Goal: Task Accomplishment & Management: Manage account settings

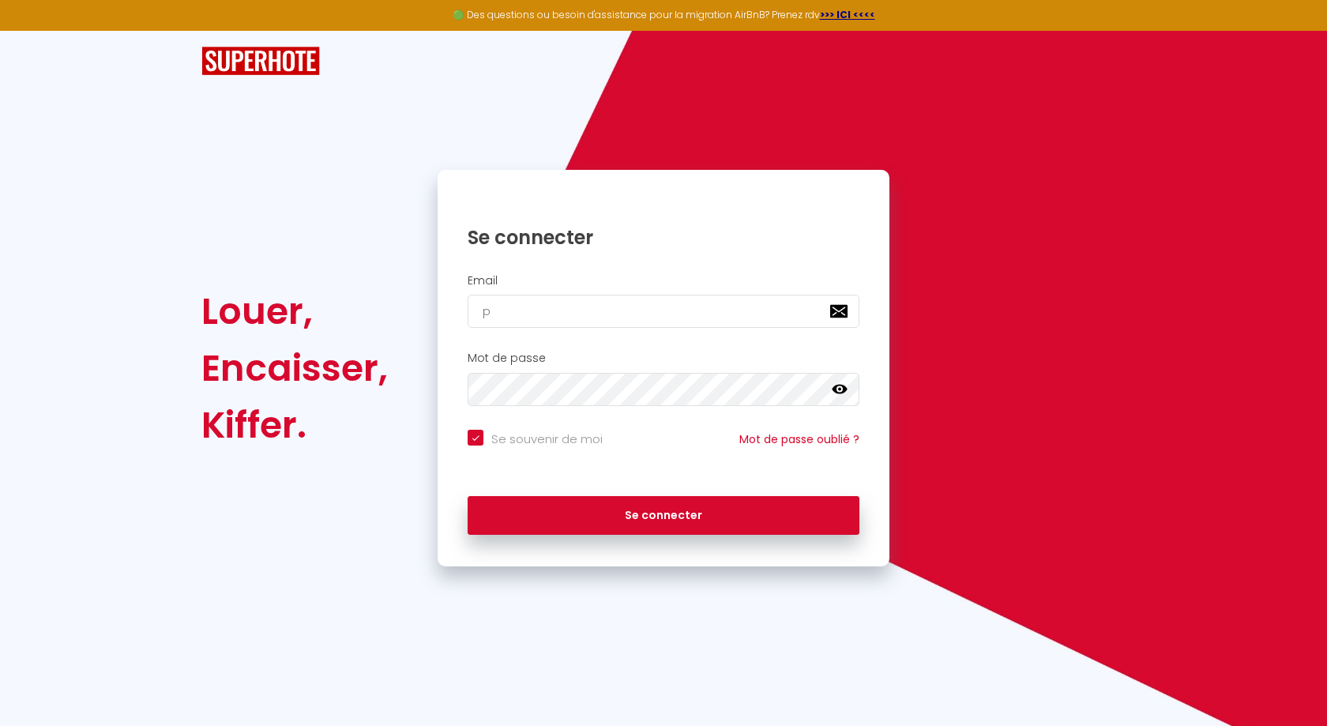
type input "pr"
checkbox input "true"
type input "prem"
checkbox input "true"
type input "premiu"
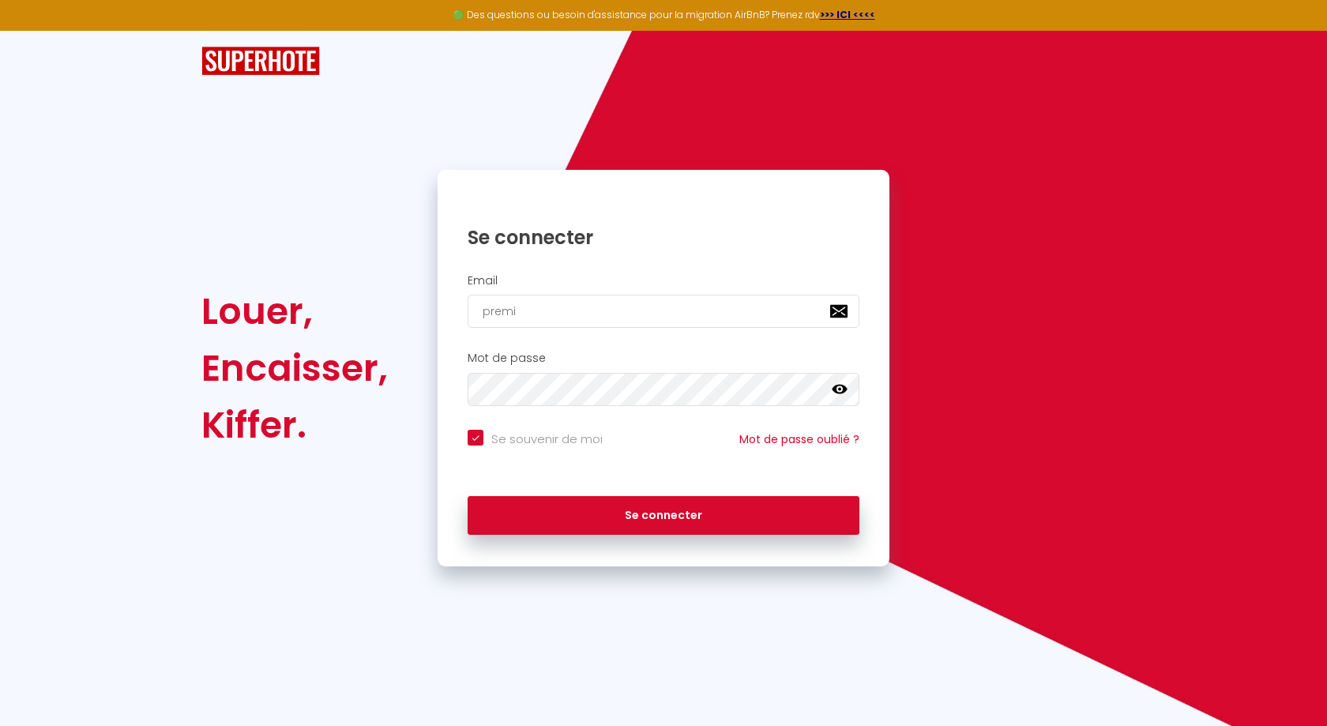
checkbox input "true"
type input "premiums"
checkbox input "true"
type input "premiumspa"
checkbox input "true"
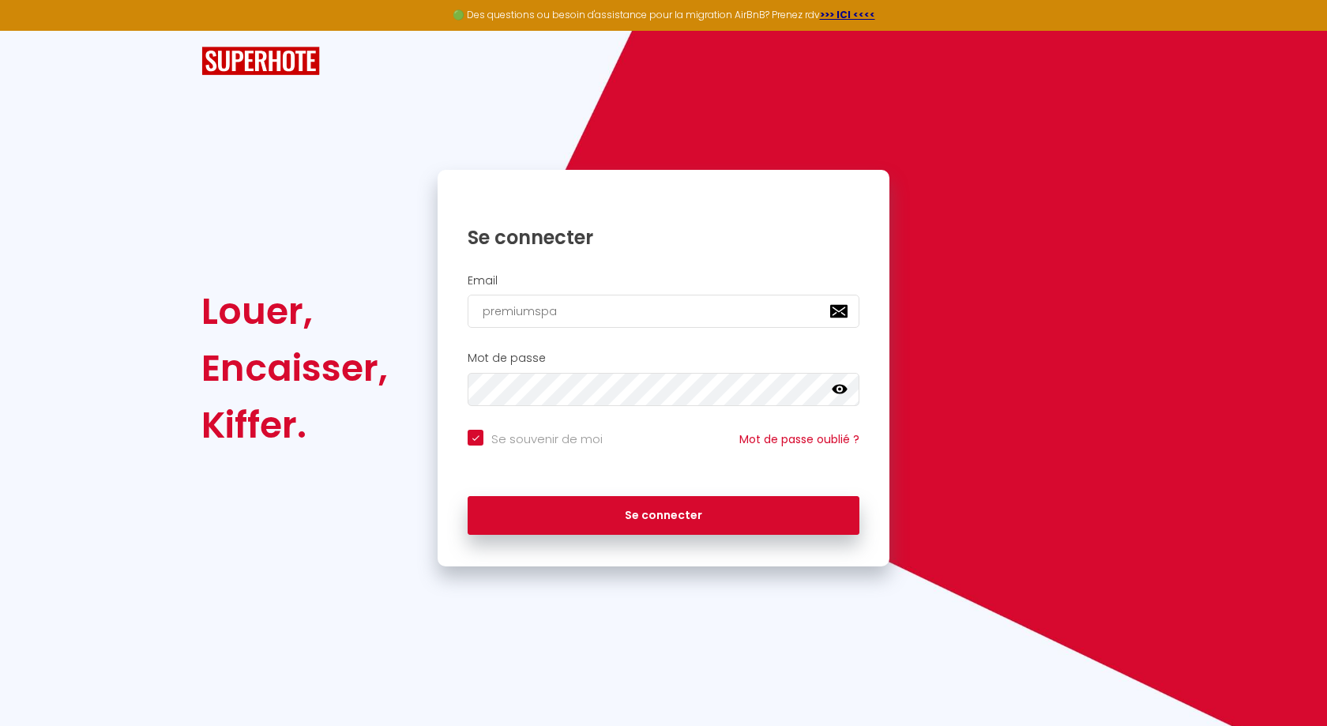
type input "premiumspac"
checkbox input "true"
type input "premiumspace"
checkbox input "true"
type input "premiumspacel"
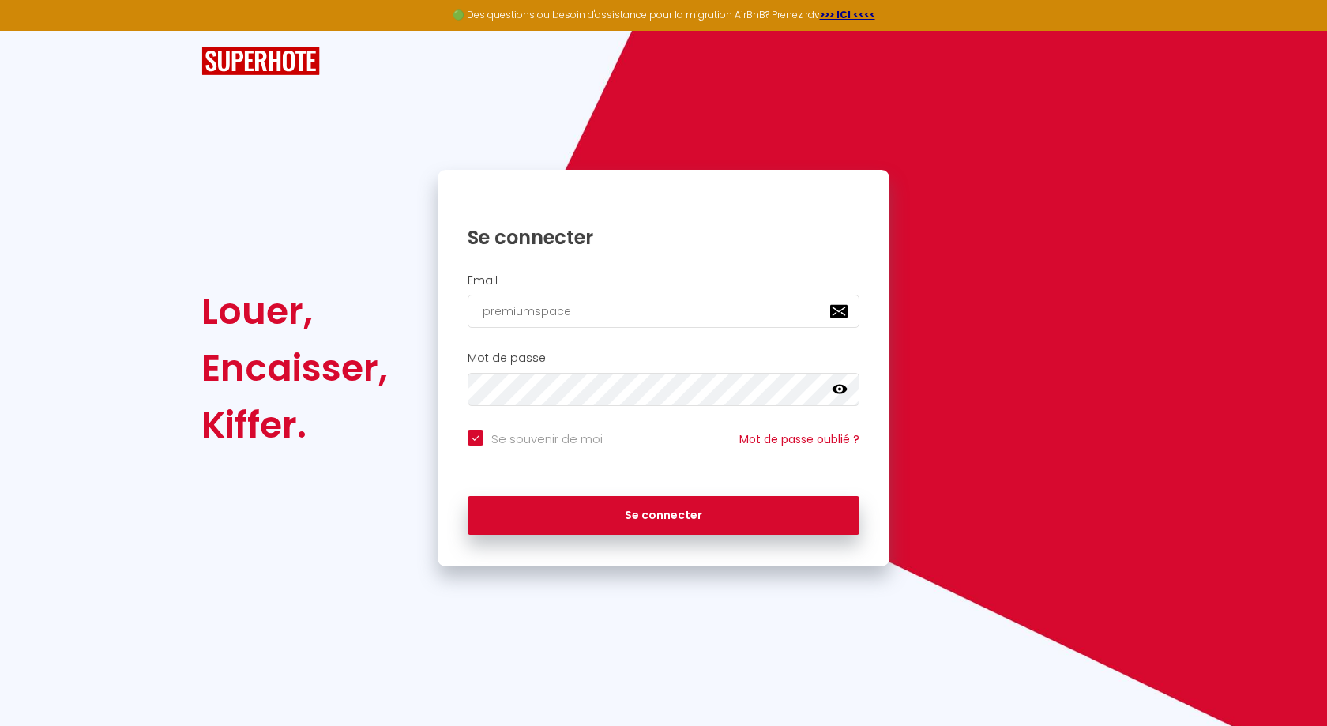
checkbox input "true"
type input "premiumspacelo"
checkbox input "true"
type input "premiumspaceloc"
checkbox input "true"
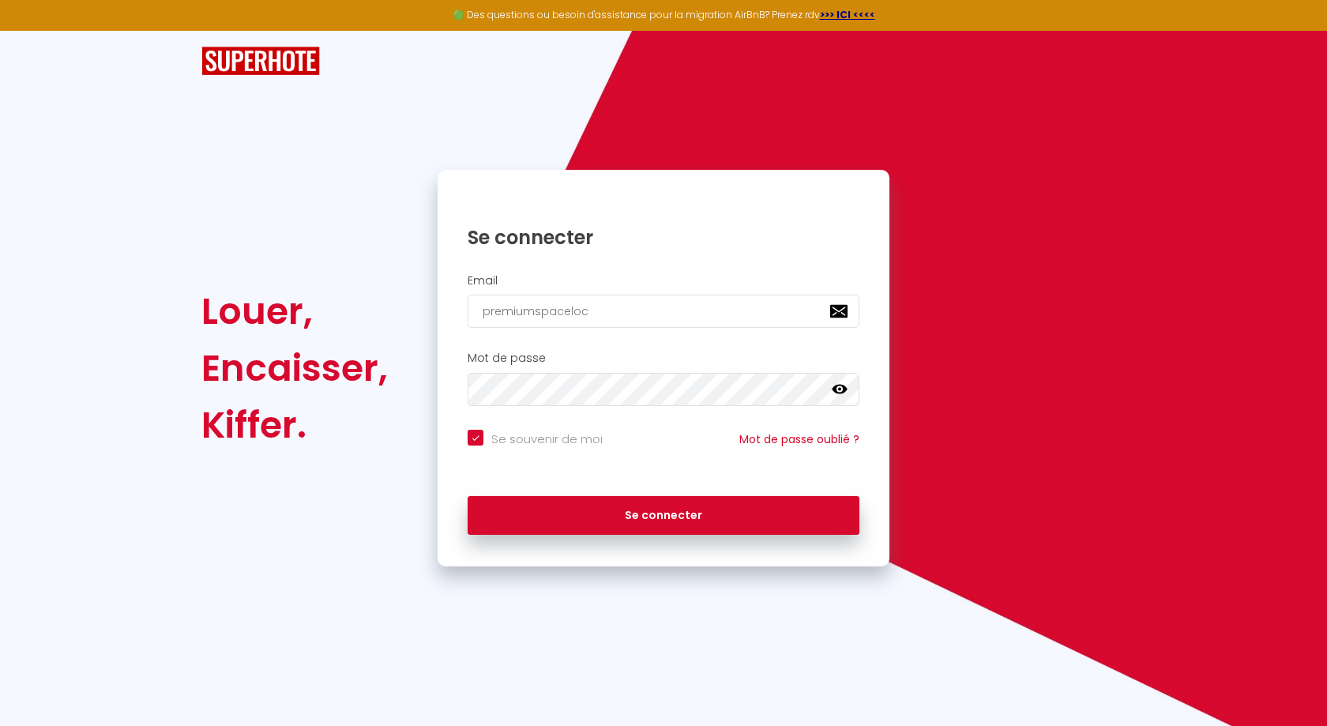
type input "premiumspaceloc@"
checkbox input "true"
type input "premiumspaceloc@g"
checkbox input "true"
type input "premiumspaceloc@gm"
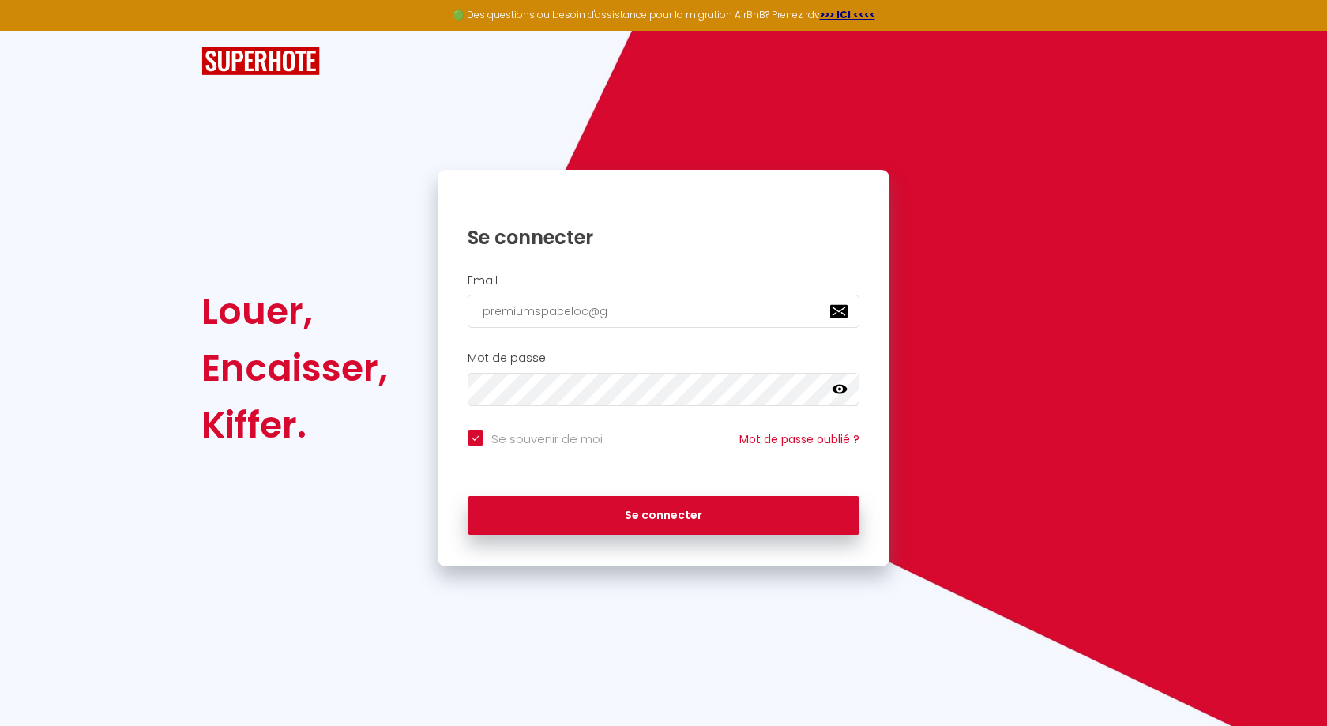
checkbox input "true"
type input "premiumspaceloc@gma"
checkbox input "true"
type input "premiumspaceloc@gmai"
checkbox input "true"
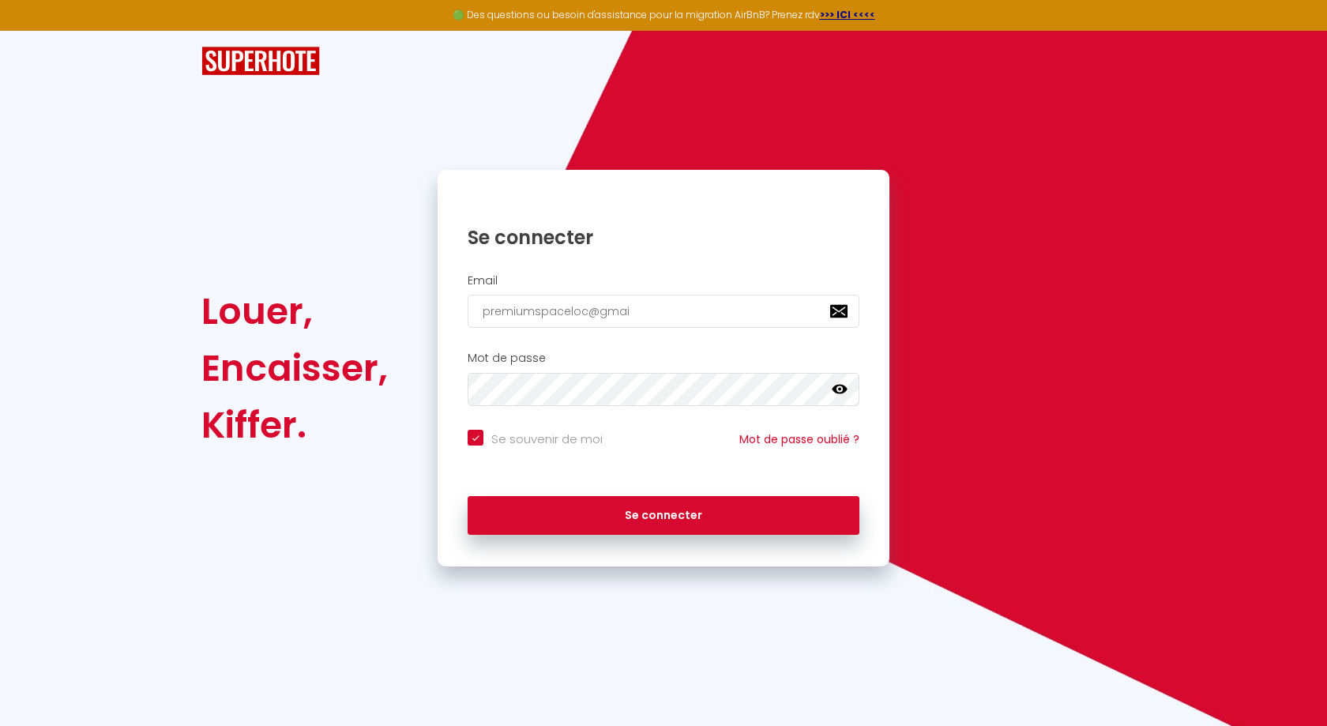
type input "[EMAIL_ADDRESS]"
checkbox input "true"
type input "[EMAIL_ADDRESS]."
checkbox input "true"
type input "premiumspaceloc@gmail.c"
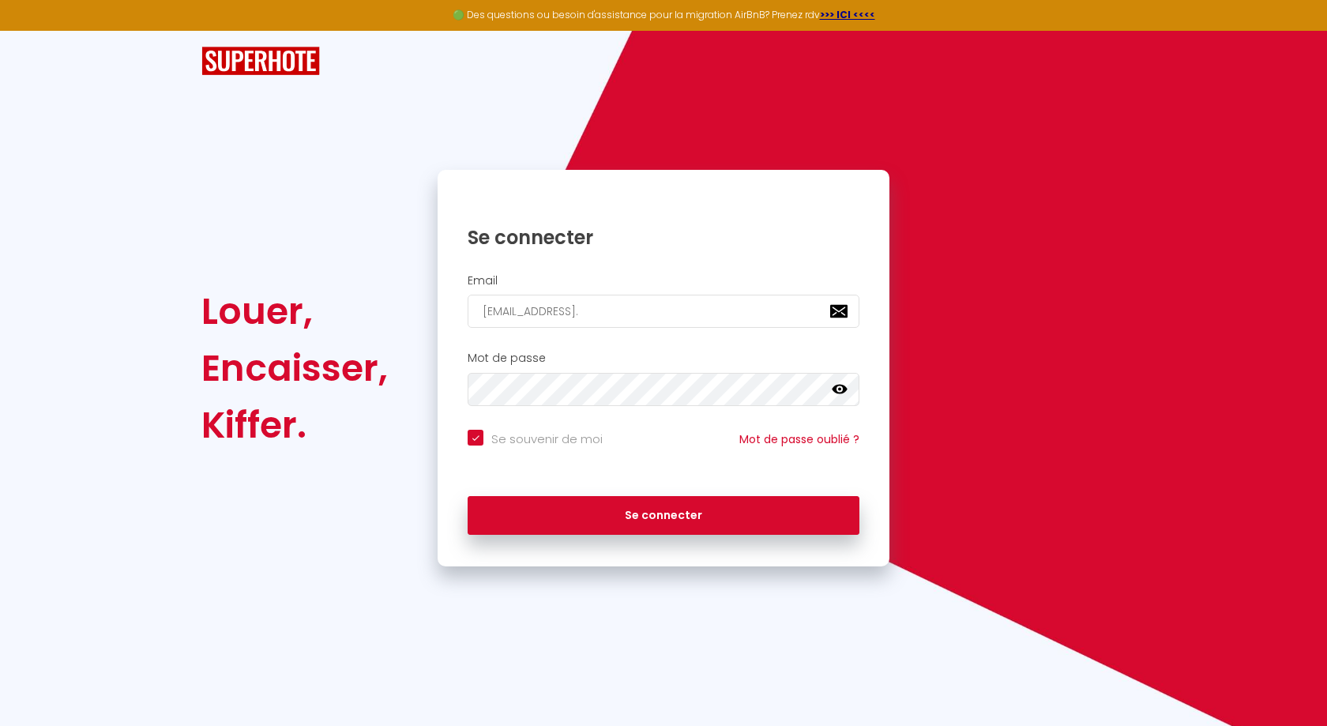
checkbox input "true"
type input "[EMAIL_ADDRESS][DOMAIN_NAME]"
checkbox input "true"
type input "[EMAIL_ADDRESS][DOMAIN_NAME]"
checkbox input "true"
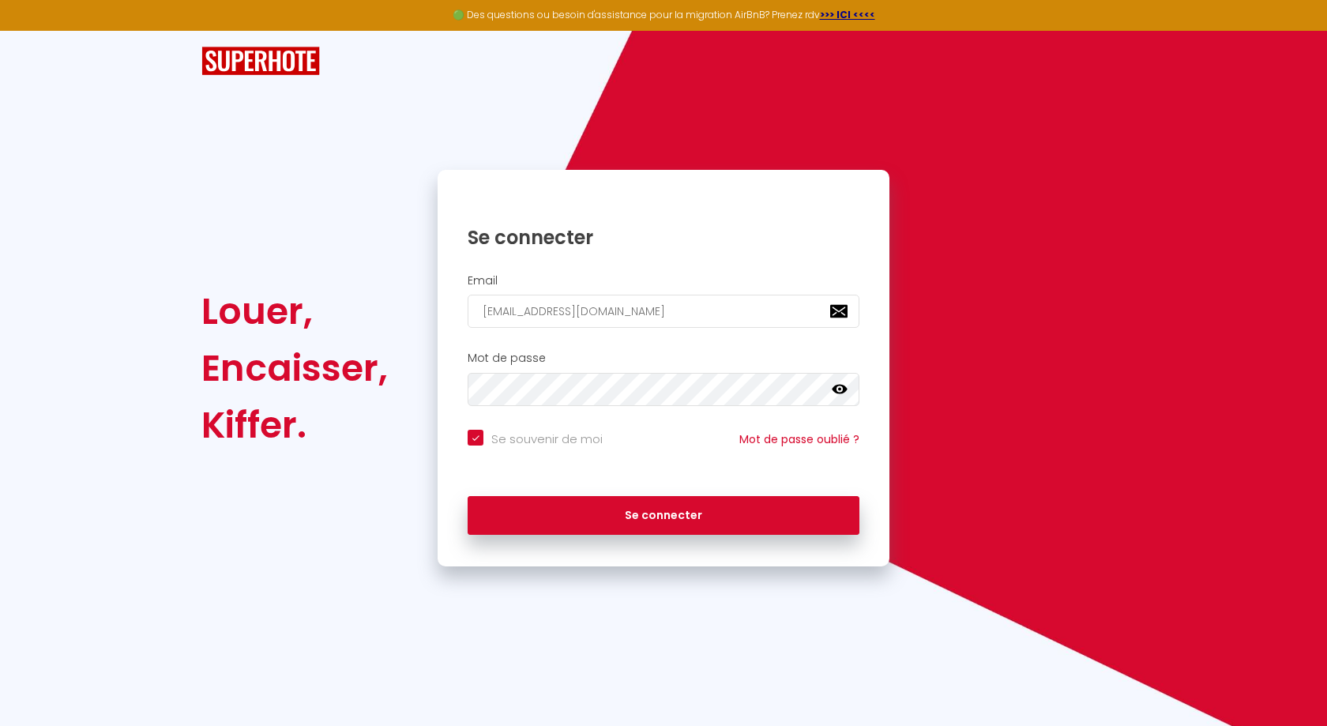
type input "[EMAIL_ADDRESS][DOMAIN_NAME]"
click at [664, 513] on button "Se connecter" at bounding box center [664, 515] width 392 height 39
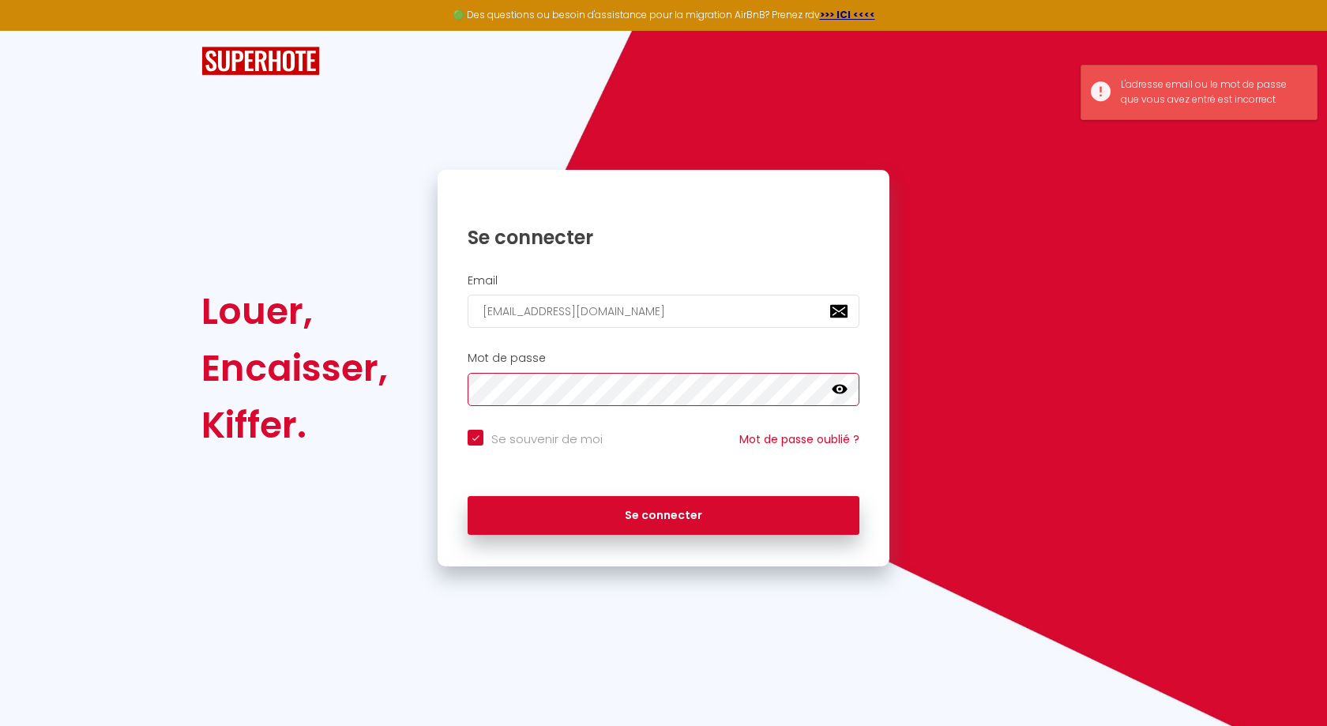
click at [467, 388] on div "Mot de passe false" at bounding box center [663, 379] width 431 height 55
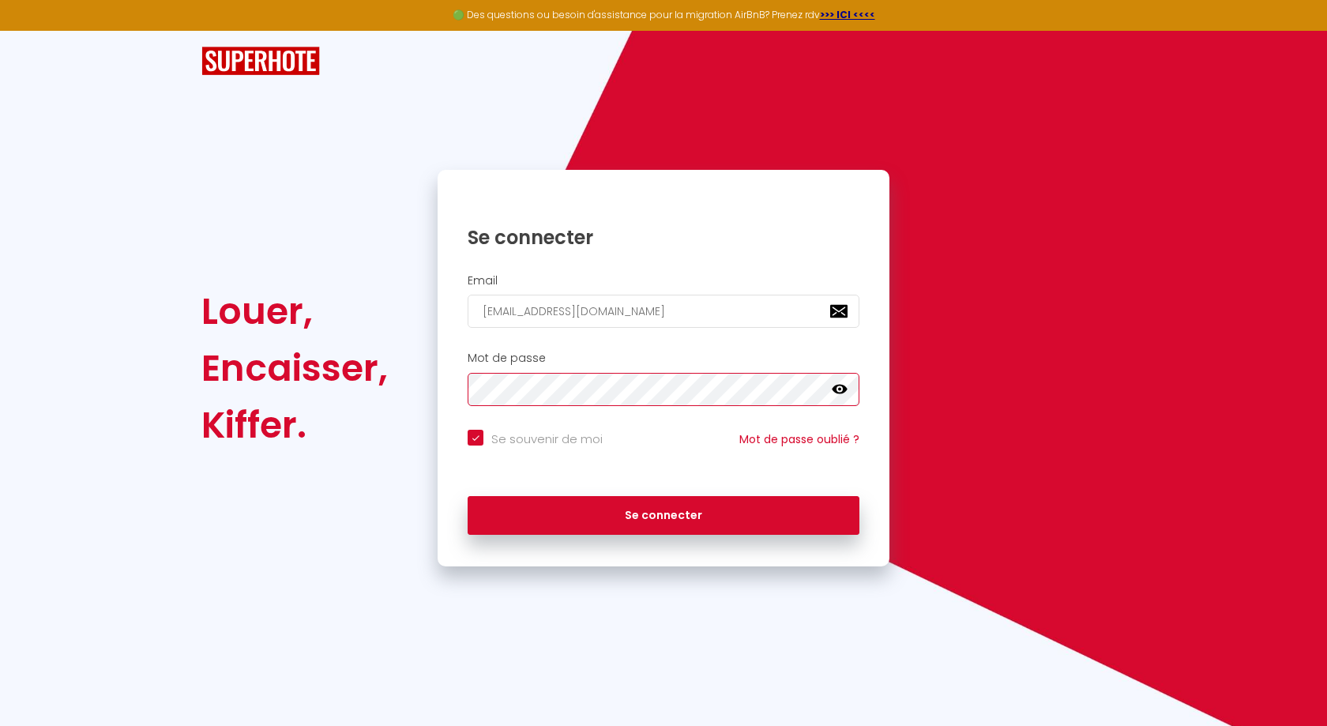
checkbox input "true"
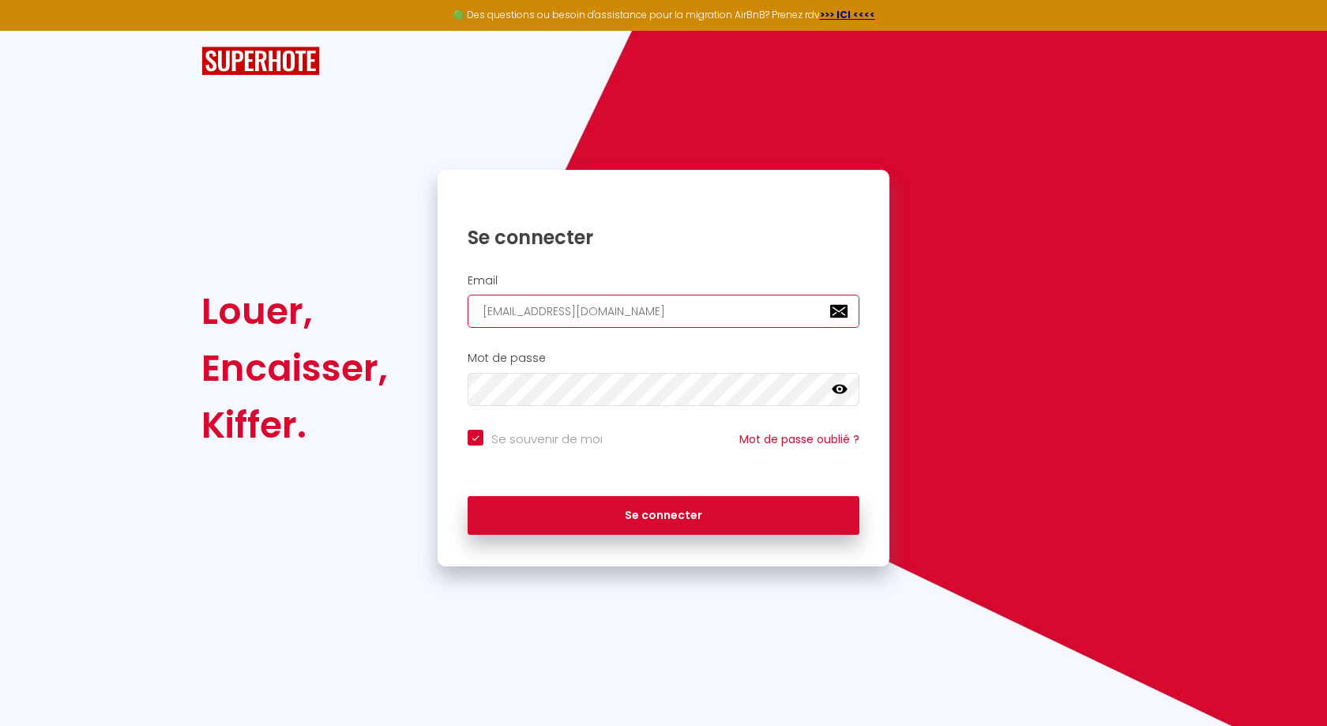
click at [706, 312] on input "[EMAIL_ADDRESS][DOMAIN_NAME]" at bounding box center [664, 311] width 392 height 33
type input "[EMAIL_ADDRESS][DOMAIN_NAME]"
checkbox input "true"
type input "[EMAIL_ADDRESS][DOMAIN_NAME]"
click at [763, 363] on div "Mot de passe false" at bounding box center [663, 379] width 431 height 55
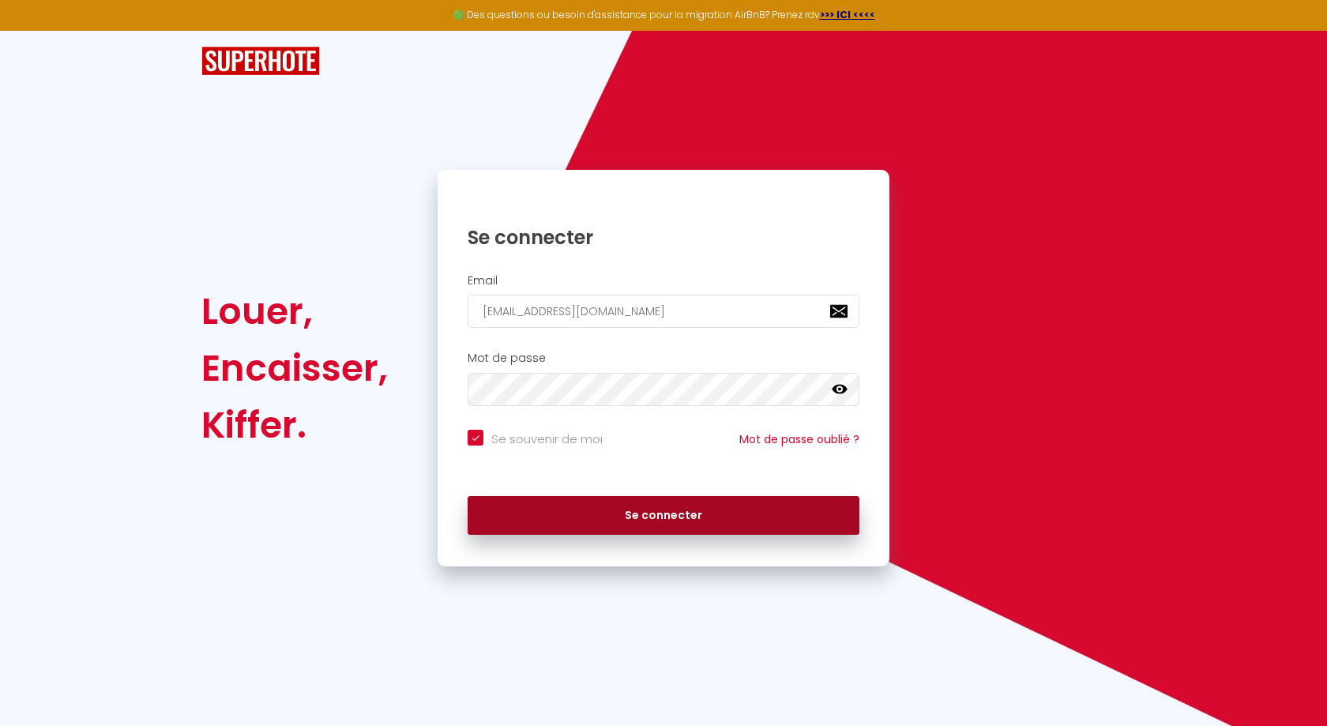
click at [657, 522] on button "Se connecter" at bounding box center [664, 515] width 392 height 39
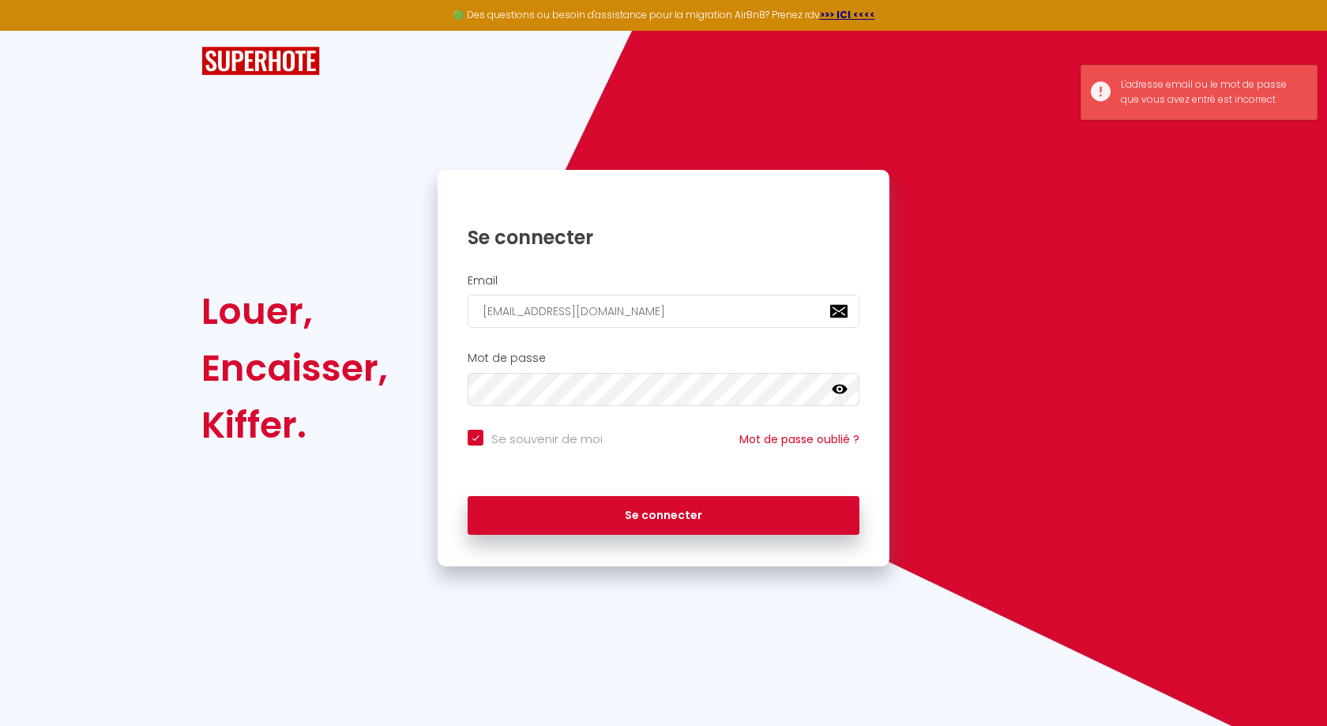
click at [763, 360] on h2 "Mot de passe" at bounding box center [664, 358] width 392 height 13
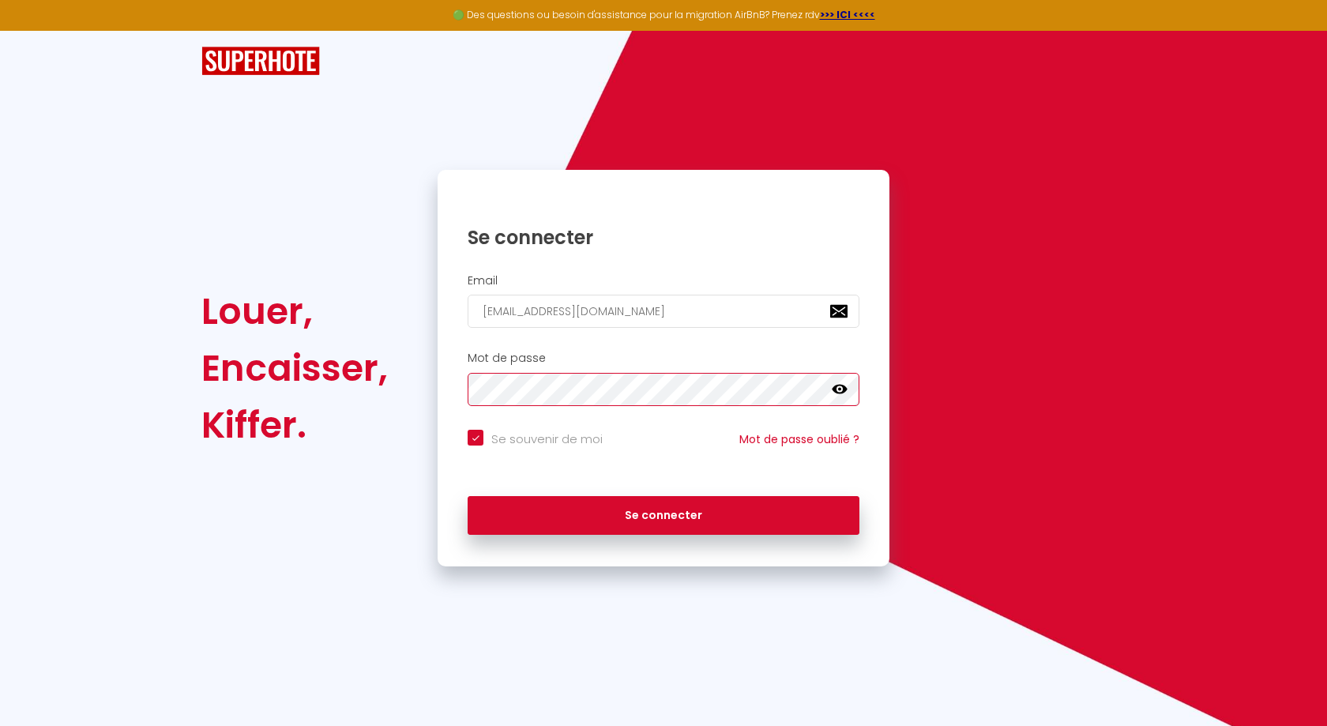
checkbox input "true"
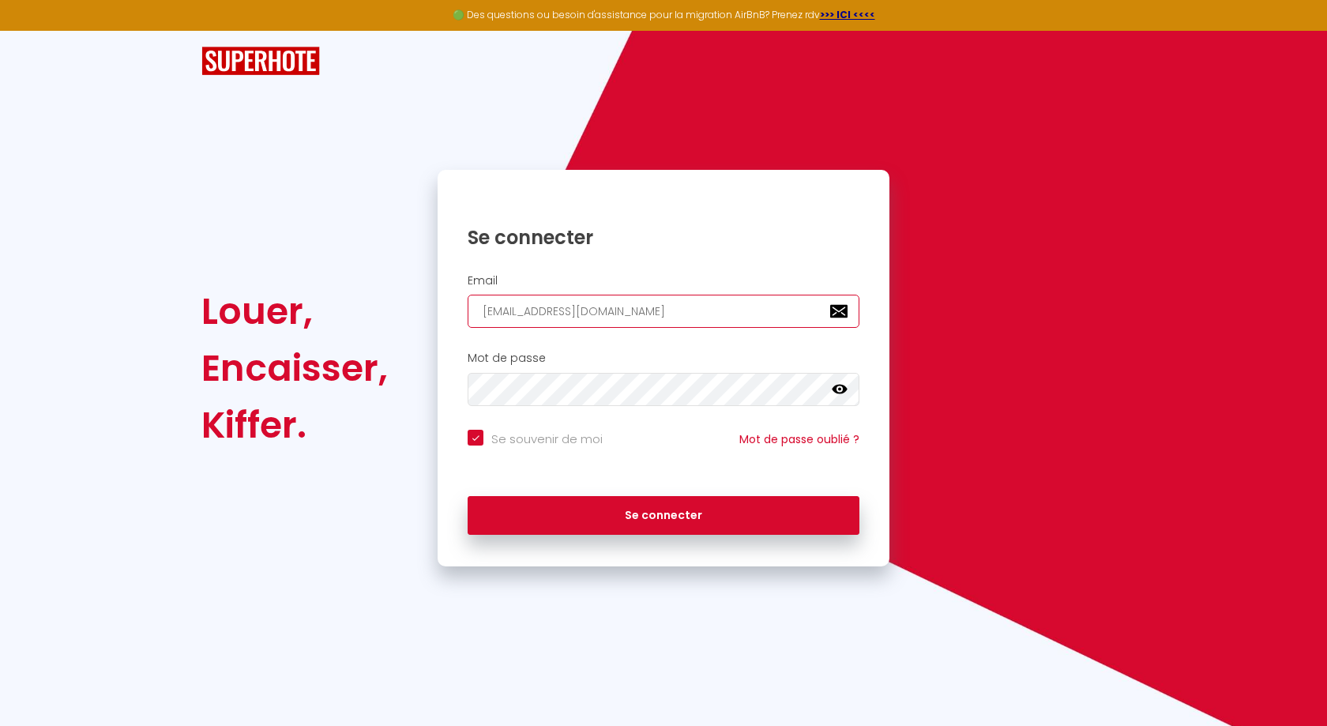
click at [692, 318] on input "[EMAIL_ADDRESS][DOMAIN_NAME]" at bounding box center [664, 311] width 392 height 33
type input "[EMAIL_ADDRESS][DOMAIN_NAME]"
checkbox input "true"
type input "[EMAIL_ADDRESS][DOMAIN_NAME]"
click at [743, 340] on div "Email [EMAIL_ADDRESS][DOMAIN_NAME]" at bounding box center [664, 305] width 452 height 78
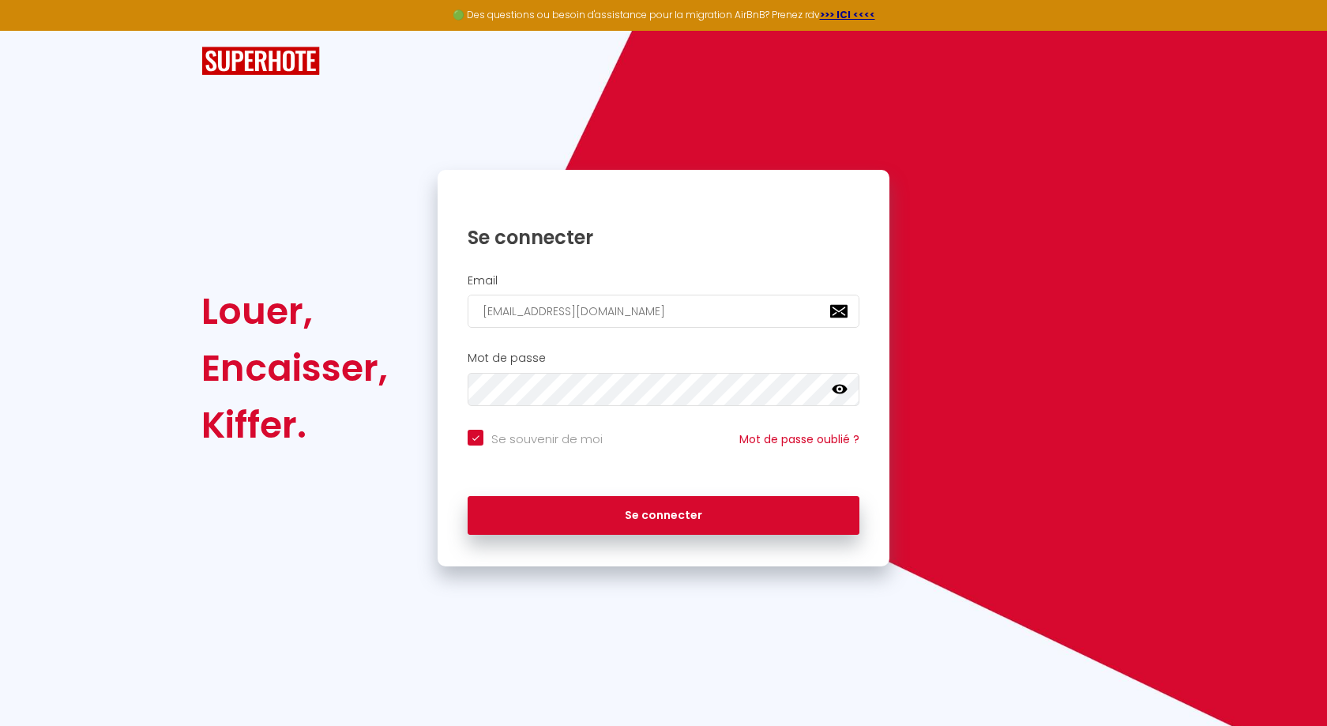
click at [735, 449] on div "Se souvenir de moi Mot de passe oublié ?" at bounding box center [664, 447] width 452 height 35
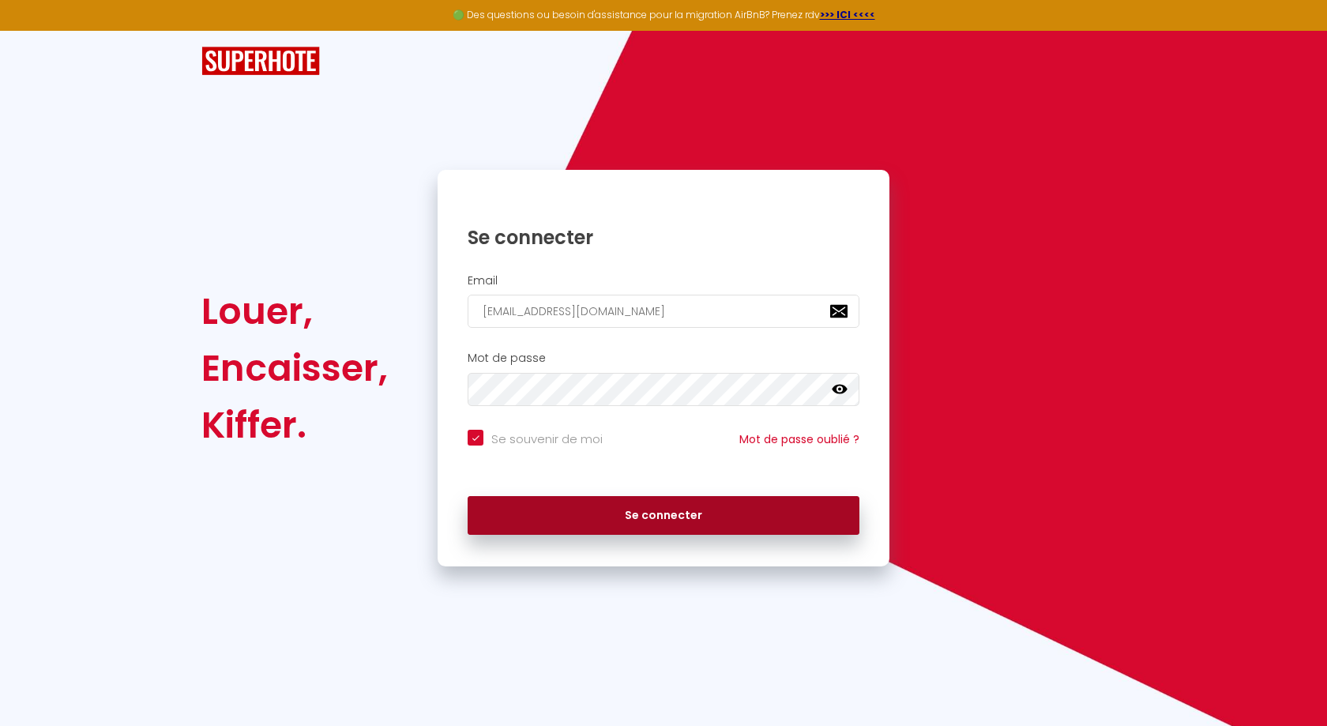
click at [701, 503] on button "Se connecter" at bounding box center [664, 515] width 392 height 39
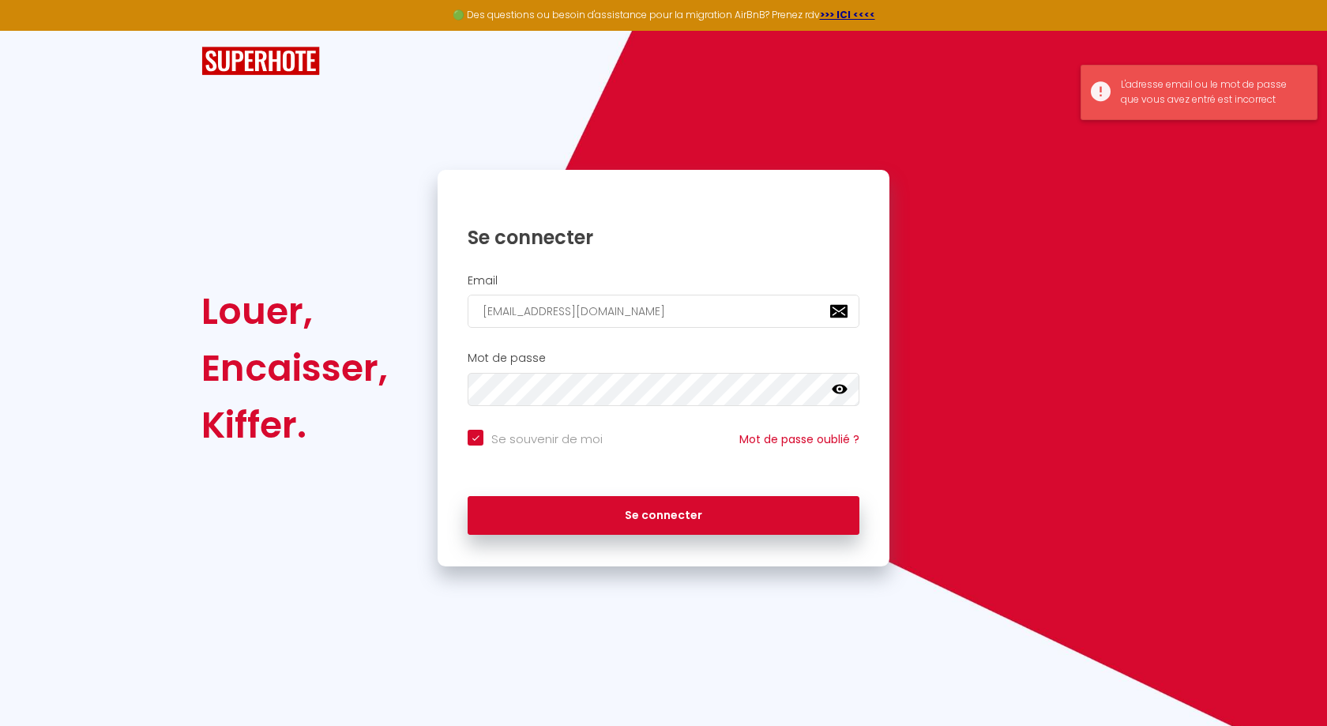
click at [1100, 85] on div "L'adresse email ou le mot de passe que vous avez entré est incorrect" at bounding box center [1199, 92] width 237 height 55
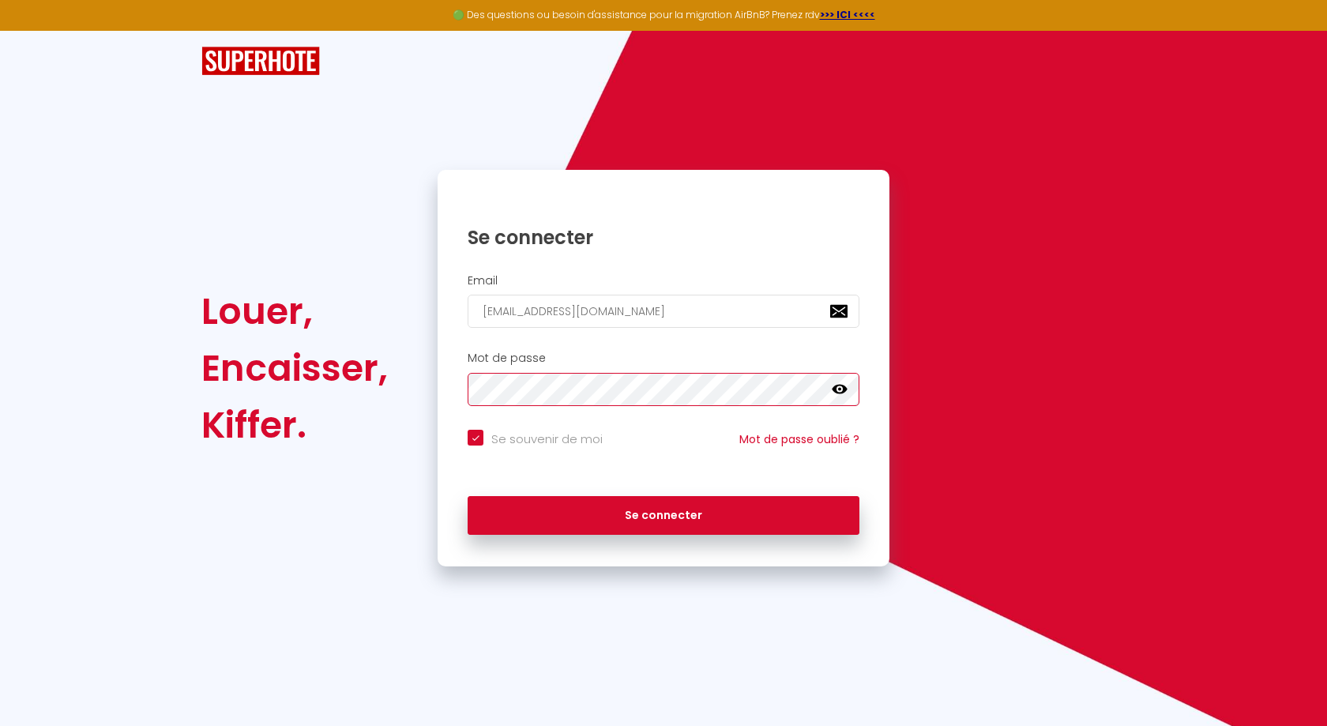
click at [592, 192] on div "Se connecter Email [EMAIL_ADDRESS][DOMAIN_NAME] Mot de passe false Se souvenir …" at bounding box center [664, 368] width 452 height 365
checkbox input "true"
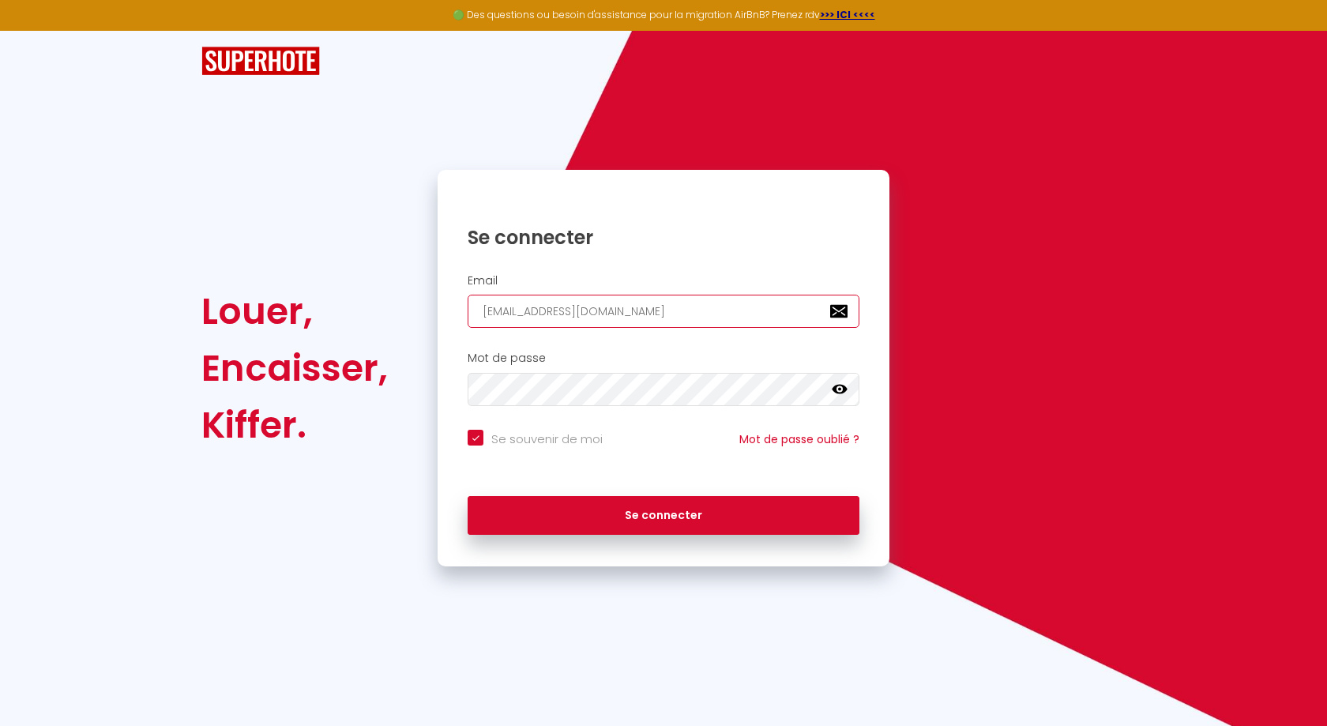
drag, startPoint x: 656, startPoint y: 303, endPoint x: 452, endPoint y: 288, distance: 204.3
click at [449, 300] on div "Email [EMAIL_ADDRESS][DOMAIN_NAME]" at bounding box center [663, 301] width 431 height 55
click at [664, 513] on button "Se connecter" at bounding box center [664, 515] width 392 height 39
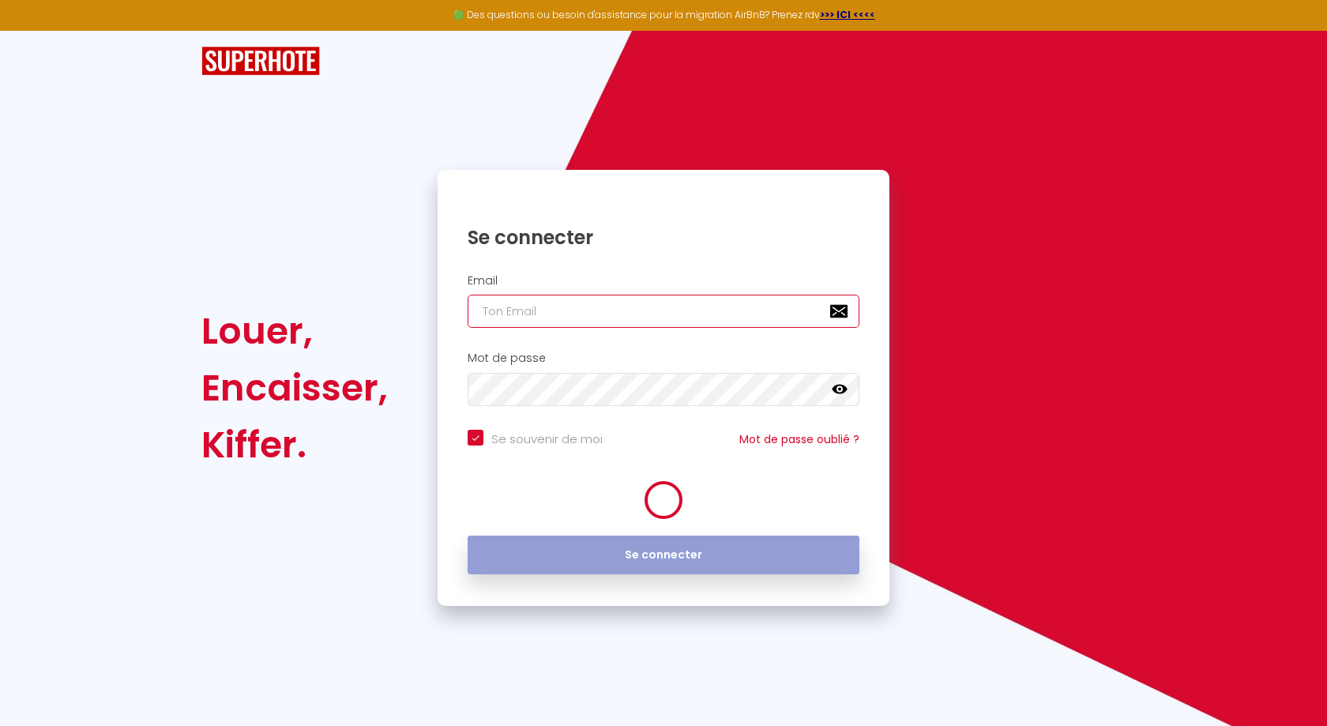
checkbox input "true"
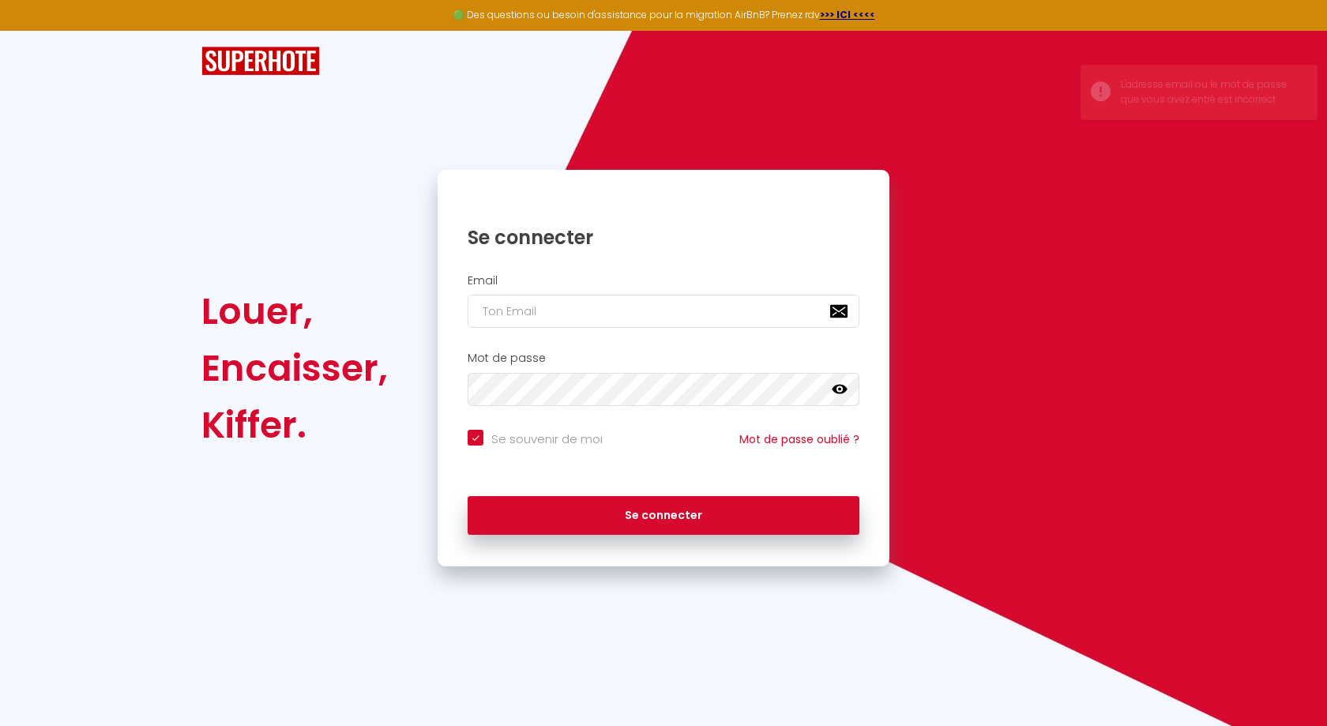
type input "p"
checkbox input "true"
type input "pr"
checkbox input "true"
type input "pre"
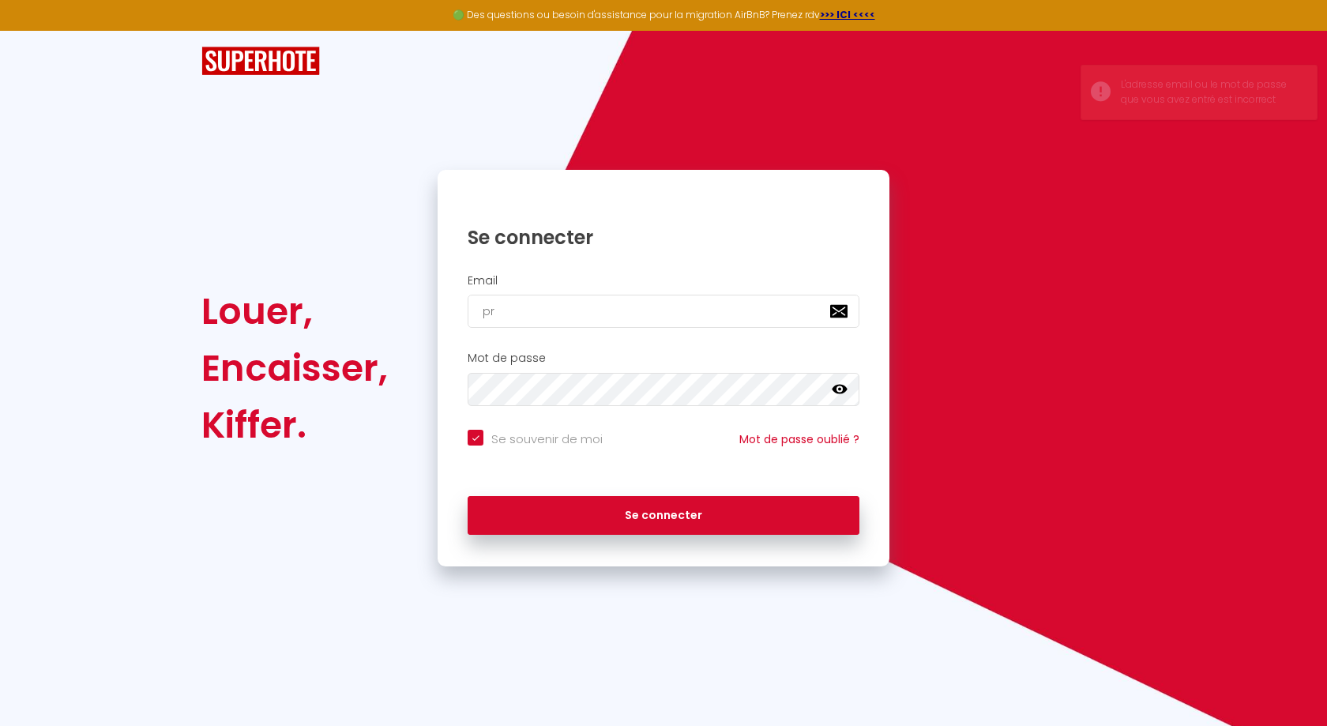
checkbox input "true"
type input "prem"
checkbox input "true"
type input "premi"
checkbox input "true"
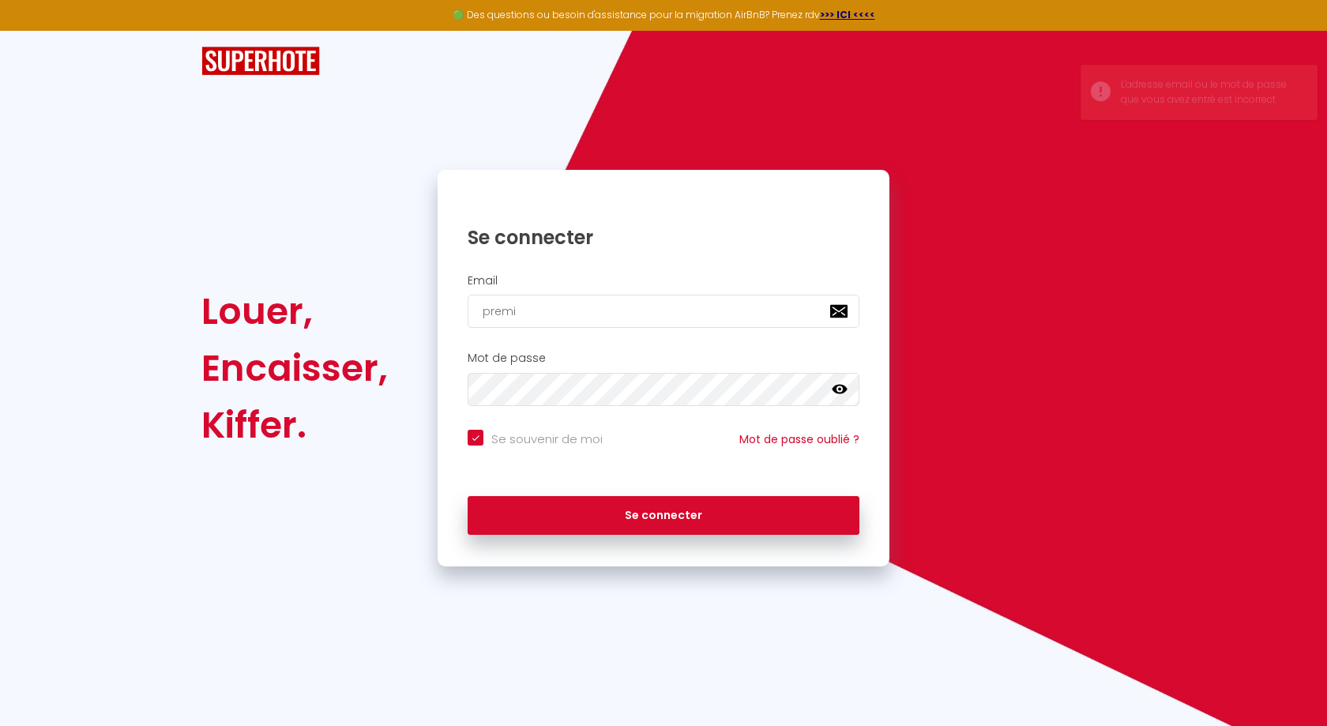
type input "premiu"
checkbox input "true"
type input "premium"
checkbox input "true"
type input "premiums"
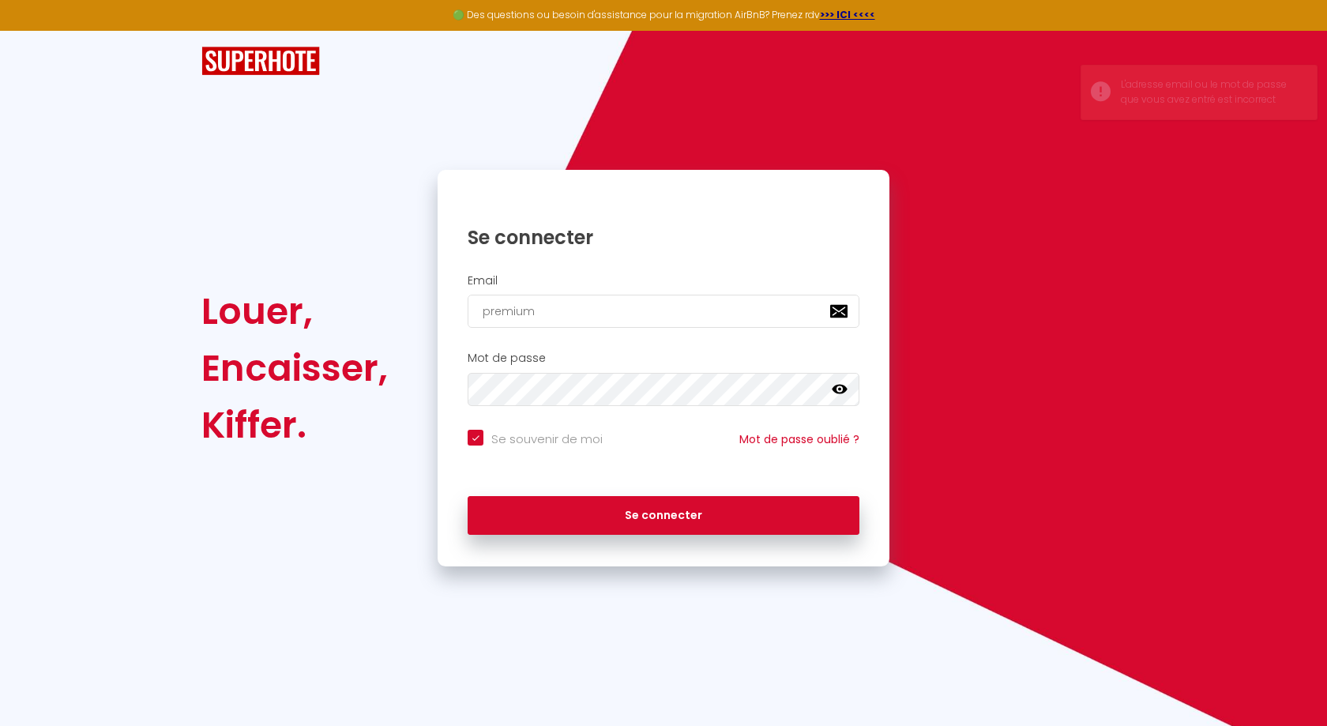
checkbox input "true"
type input "premiumsp"
checkbox input "true"
type input "premiumspa"
checkbox input "true"
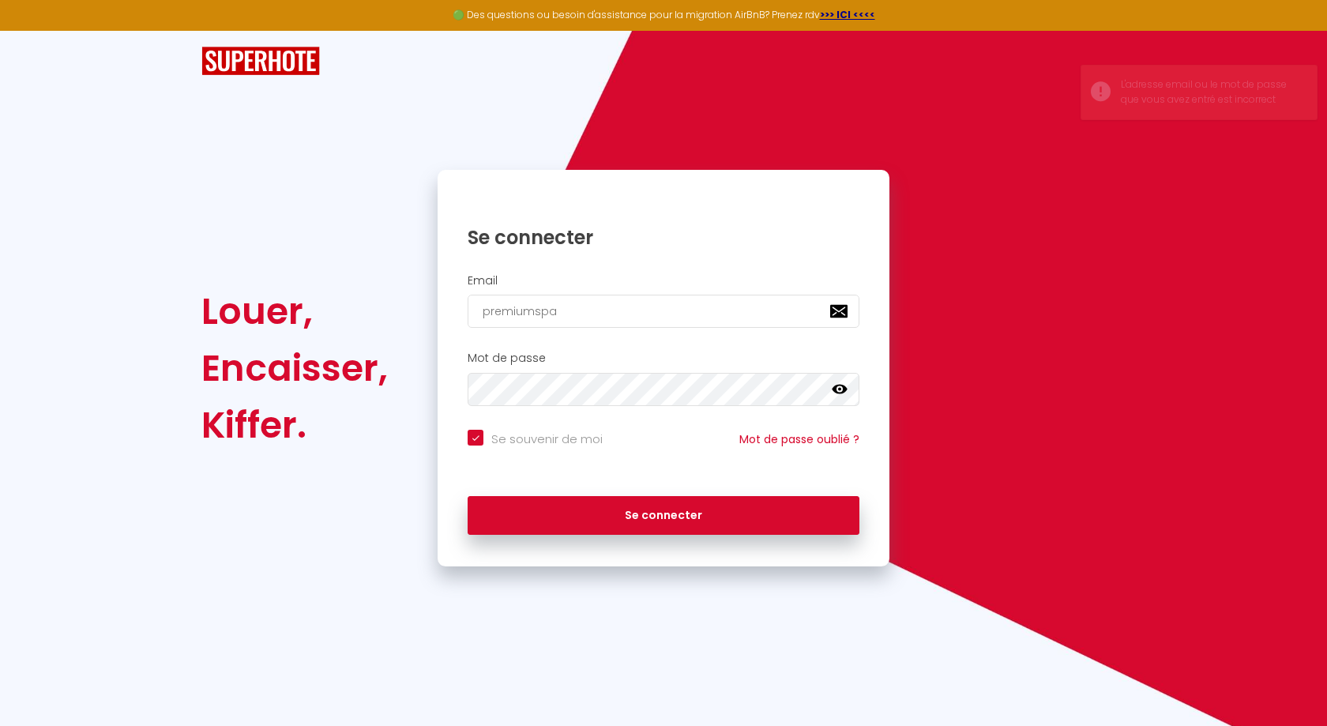
type input "premiumspac"
checkbox input "true"
type input "premiumspace"
checkbox input "true"
type input "premiumspacel"
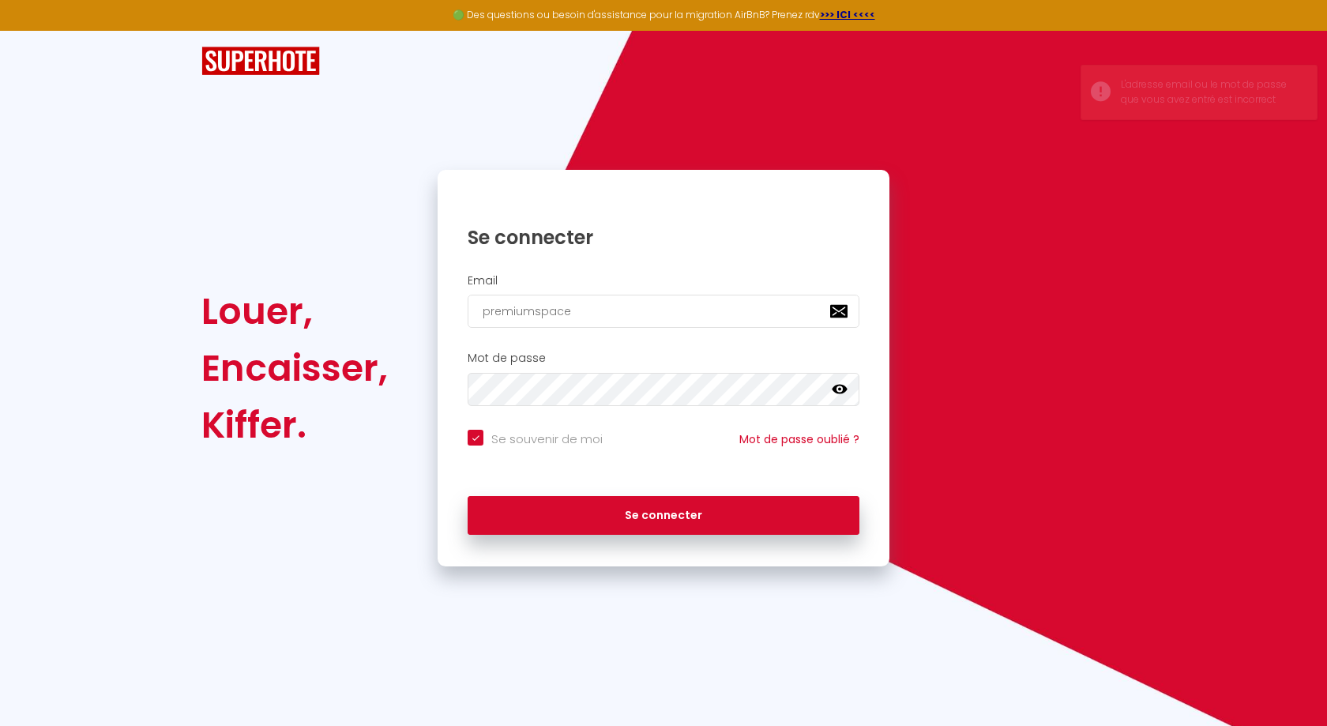
checkbox input "true"
type input "premiumspacelo"
checkbox input "true"
type input "premiumspaceloc"
checkbox input "true"
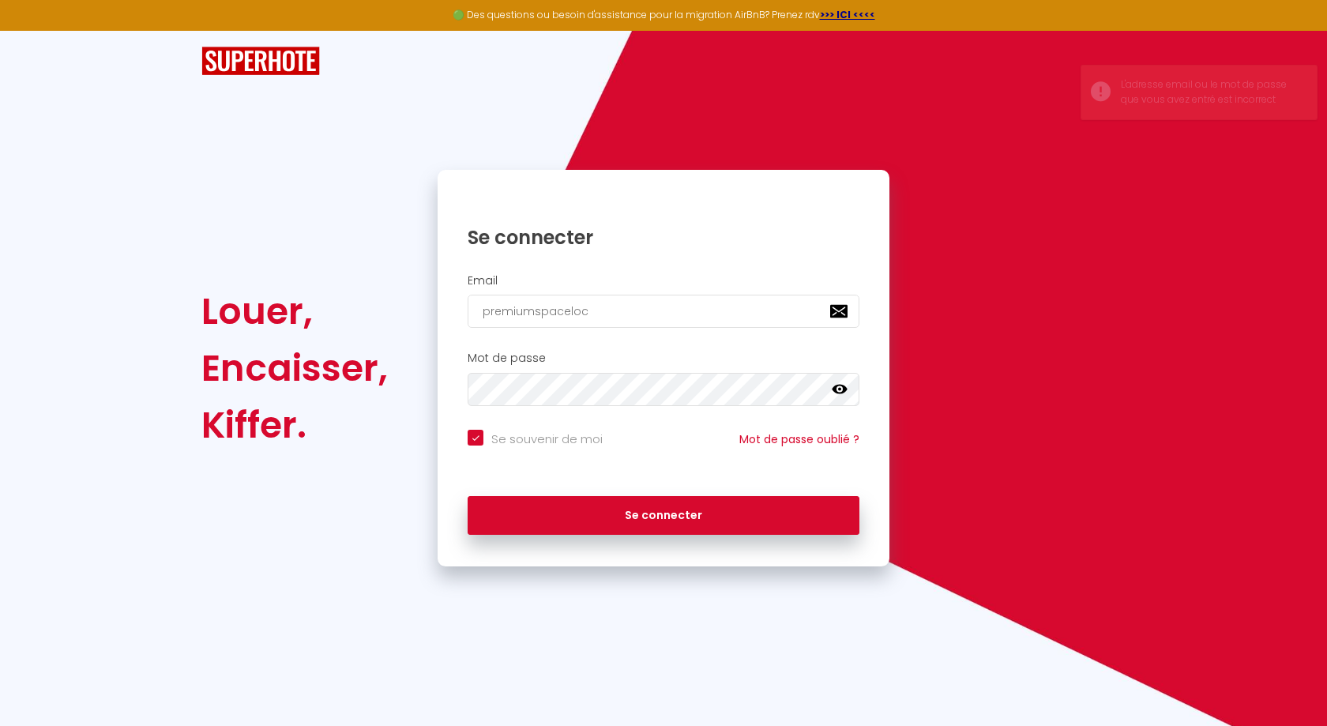
type input "premiumspaceloc@"
checkbox input "true"
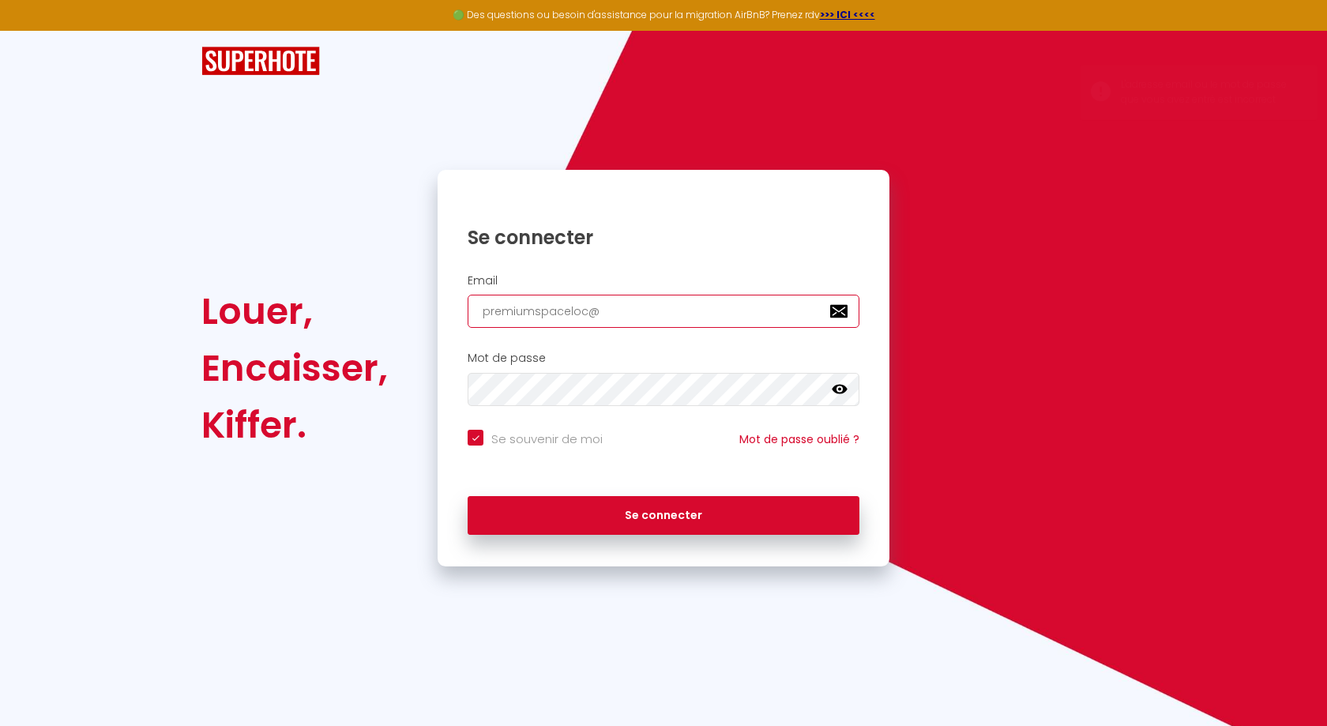
type input "premiumspaceloc@g"
checkbox input "true"
type input "premiumspaceloc@gm"
checkbox input "true"
type input "premiumspaceloc@gma"
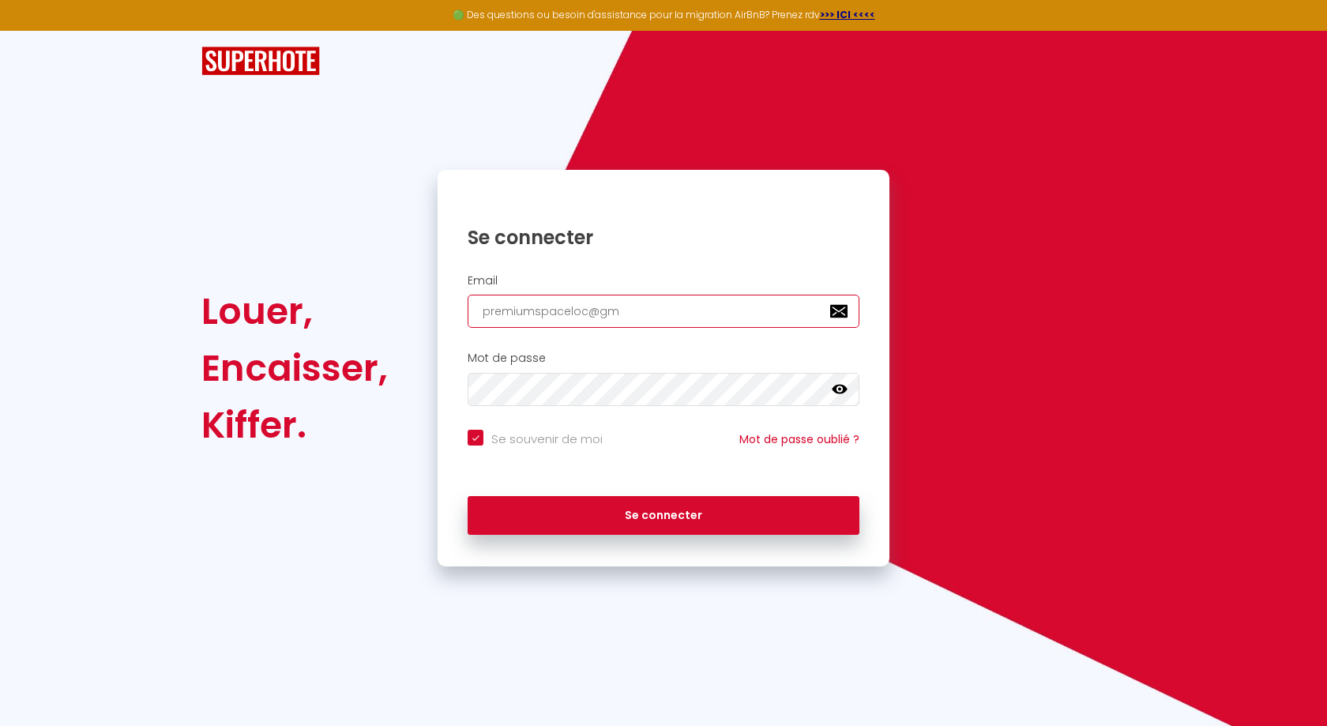
checkbox input "true"
type input "premiumspaceloc@gmai"
checkbox input "true"
type input "[EMAIL_ADDRESS]"
checkbox input "true"
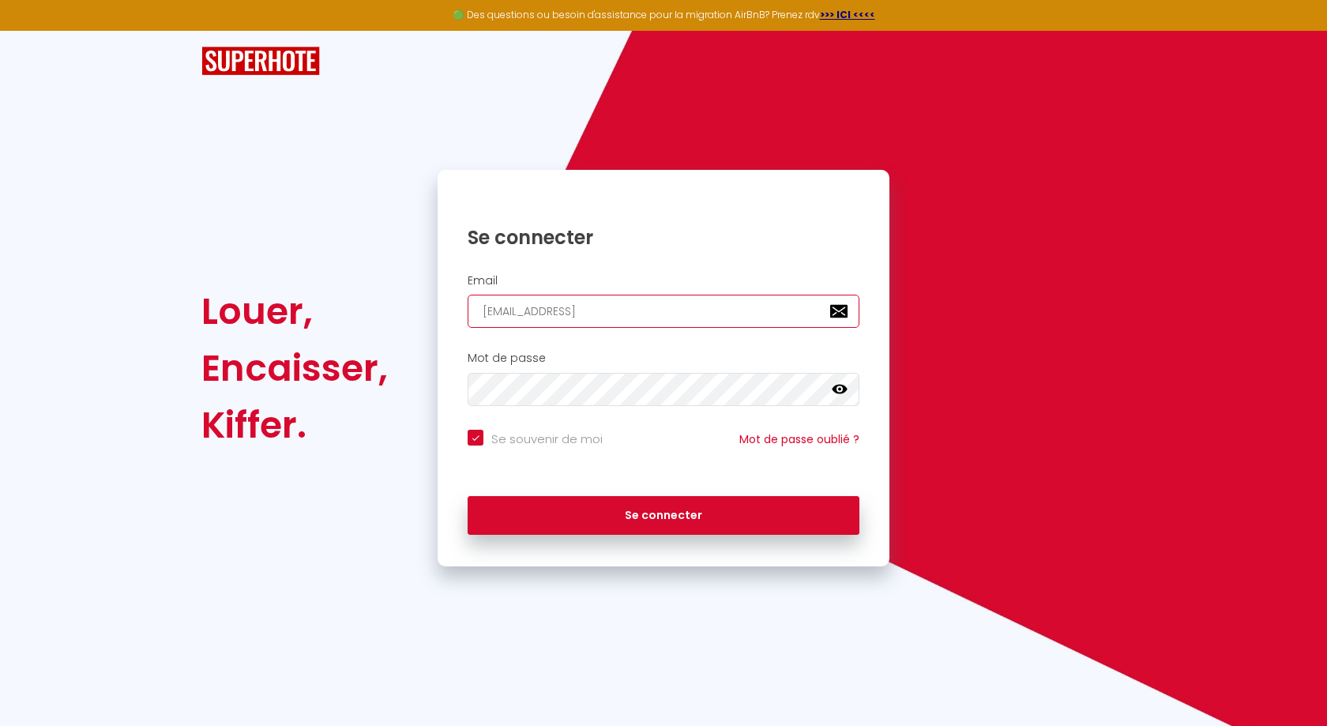
type input "[EMAIL_ADDRESS]."
checkbox input "true"
type input "premiumspaceloc@gmail.c"
checkbox input "true"
type input "[EMAIL_ADDRESS][DOMAIN_NAME]"
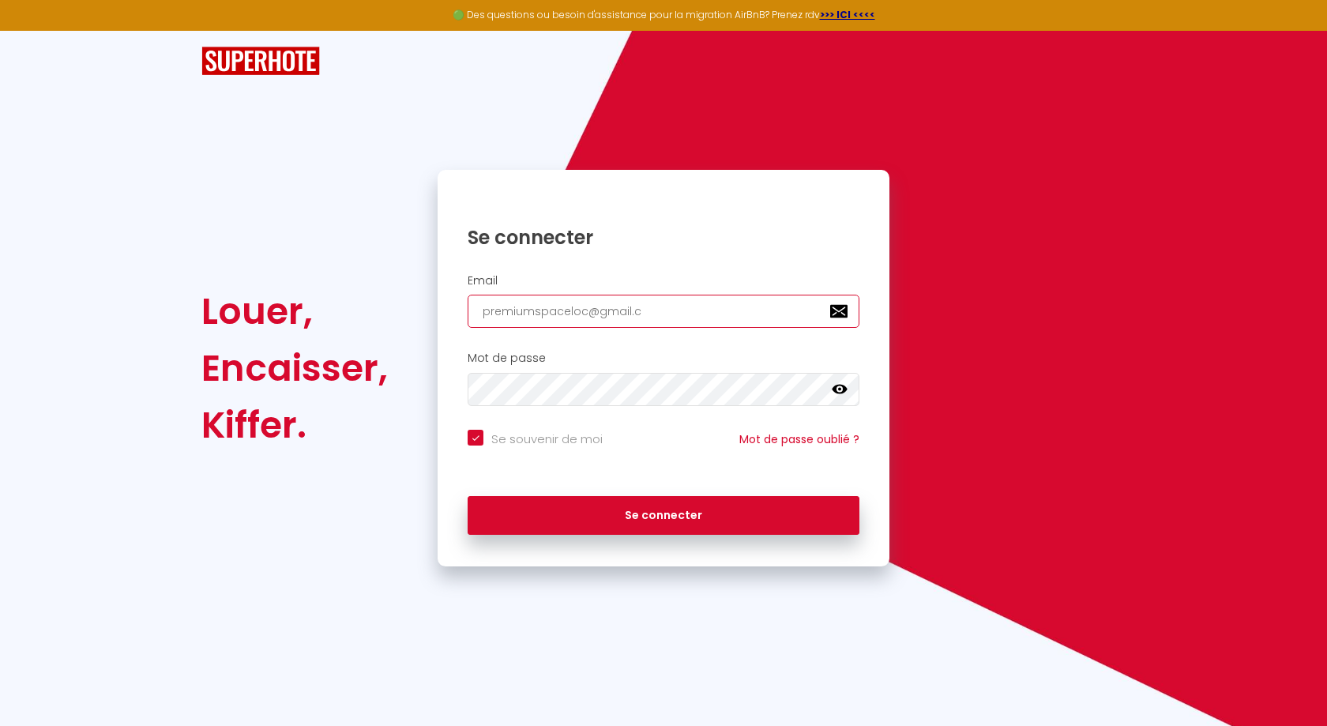
checkbox input "true"
type input "[EMAIL_ADDRESS][DOMAIN_NAME]"
click at [668, 424] on div "Se souvenir de moi Mot de passe oublié ?" at bounding box center [664, 451] width 452 height 58
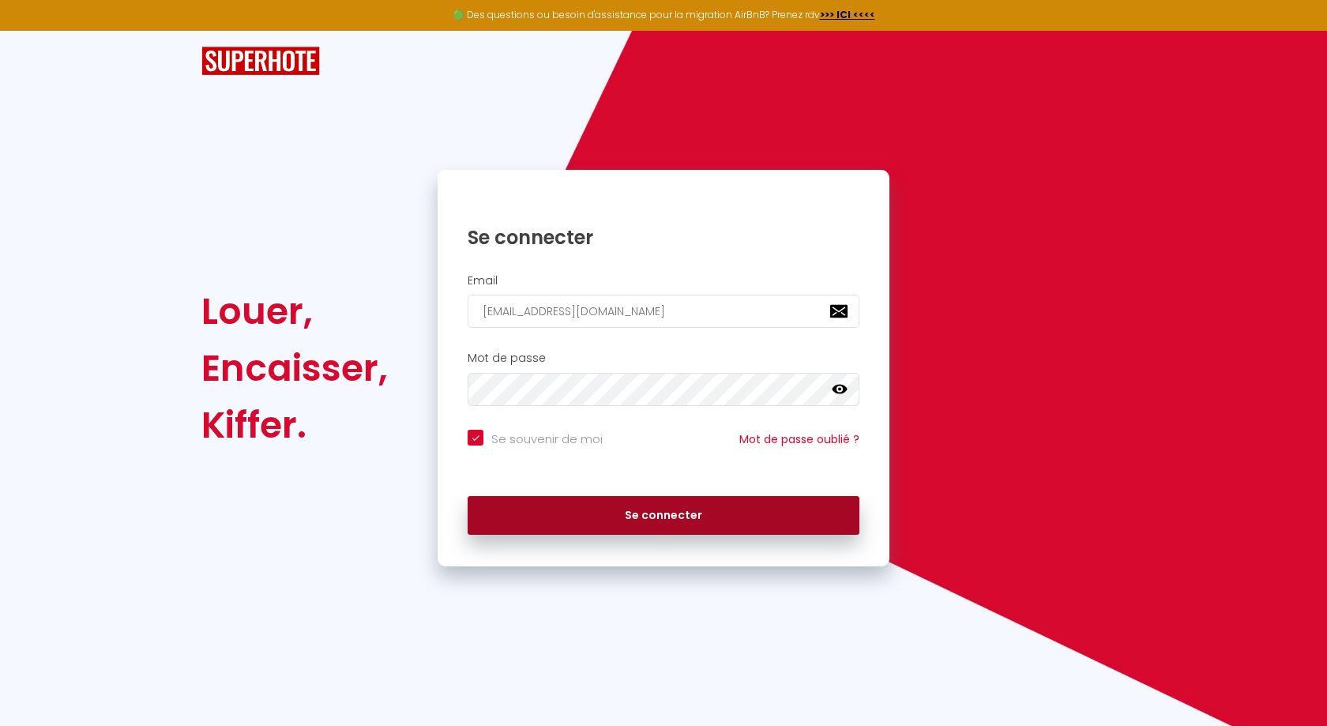
click at [671, 518] on button "Se connecter" at bounding box center [664, 515] width 392 height 39
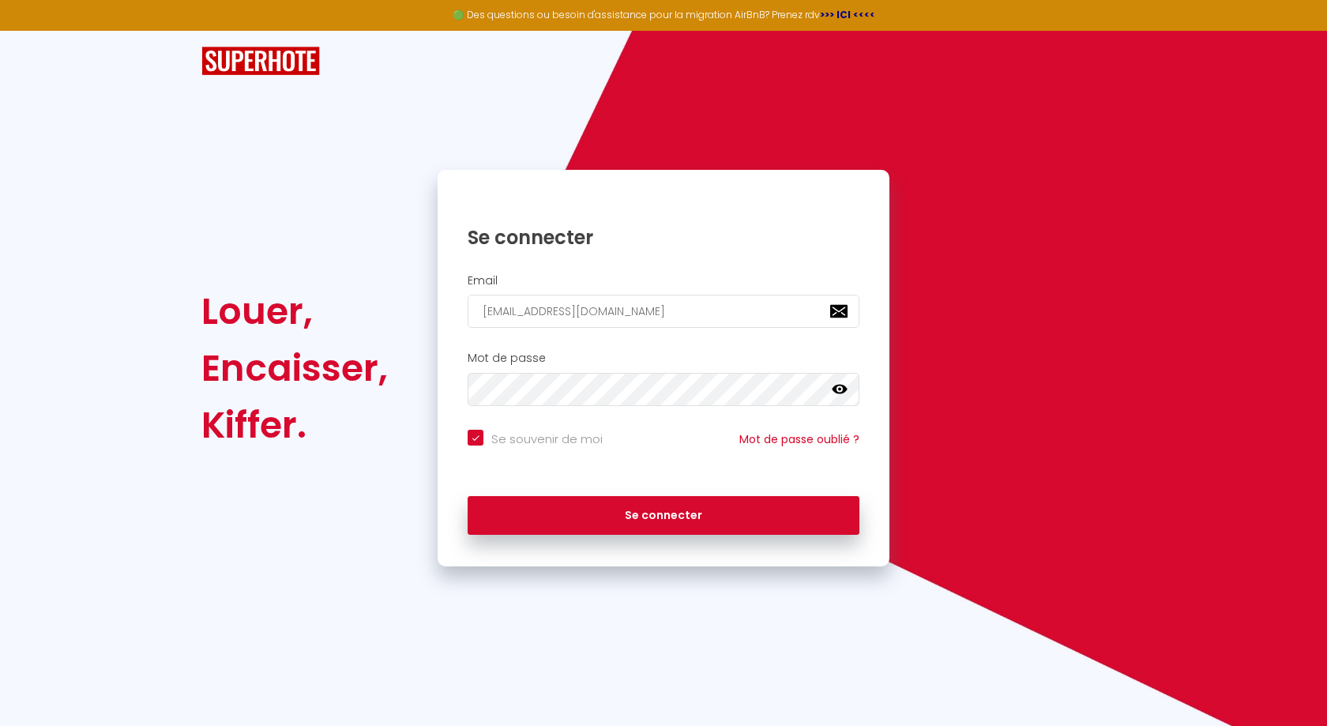
click at [837, 13] on strong ">>> ICI <<<<" at bounding box center [847, 14] width 55 height 13
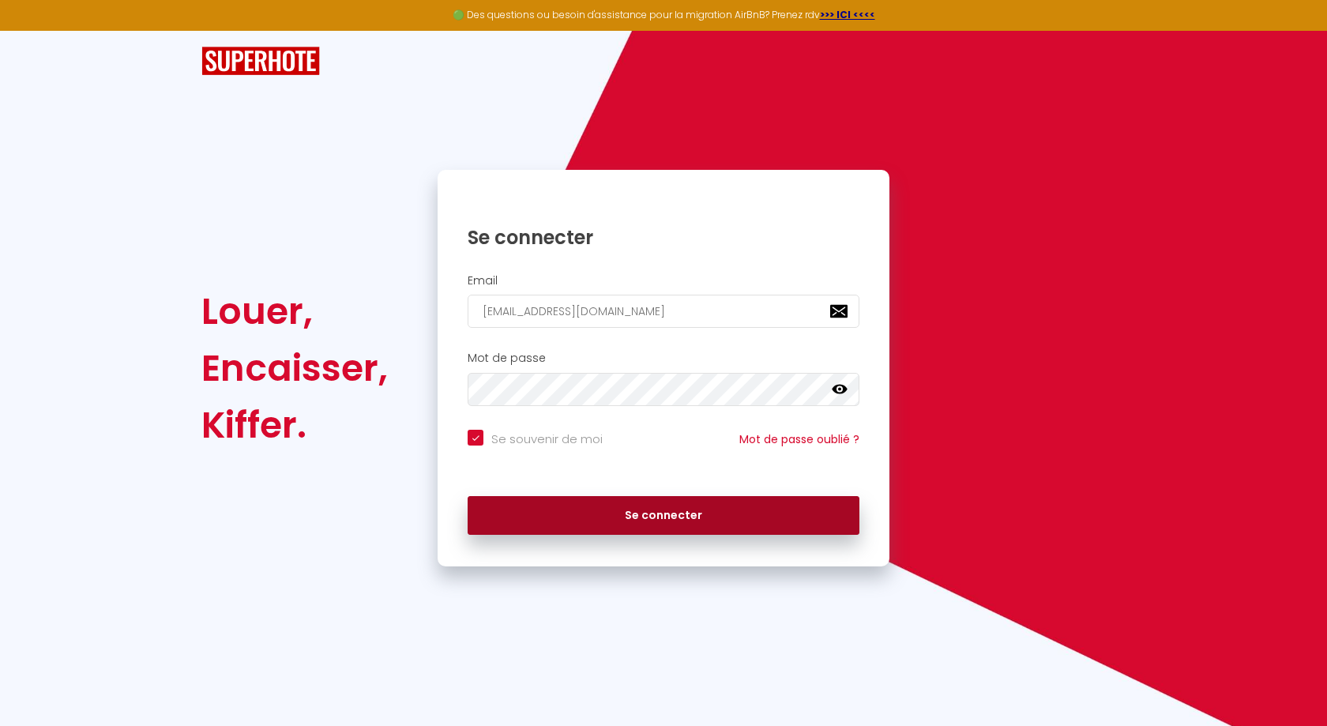
click at [641, 514] on button "Se connecter" at bounding box center [664, 515] width 392 height 39
checkbox input "true"
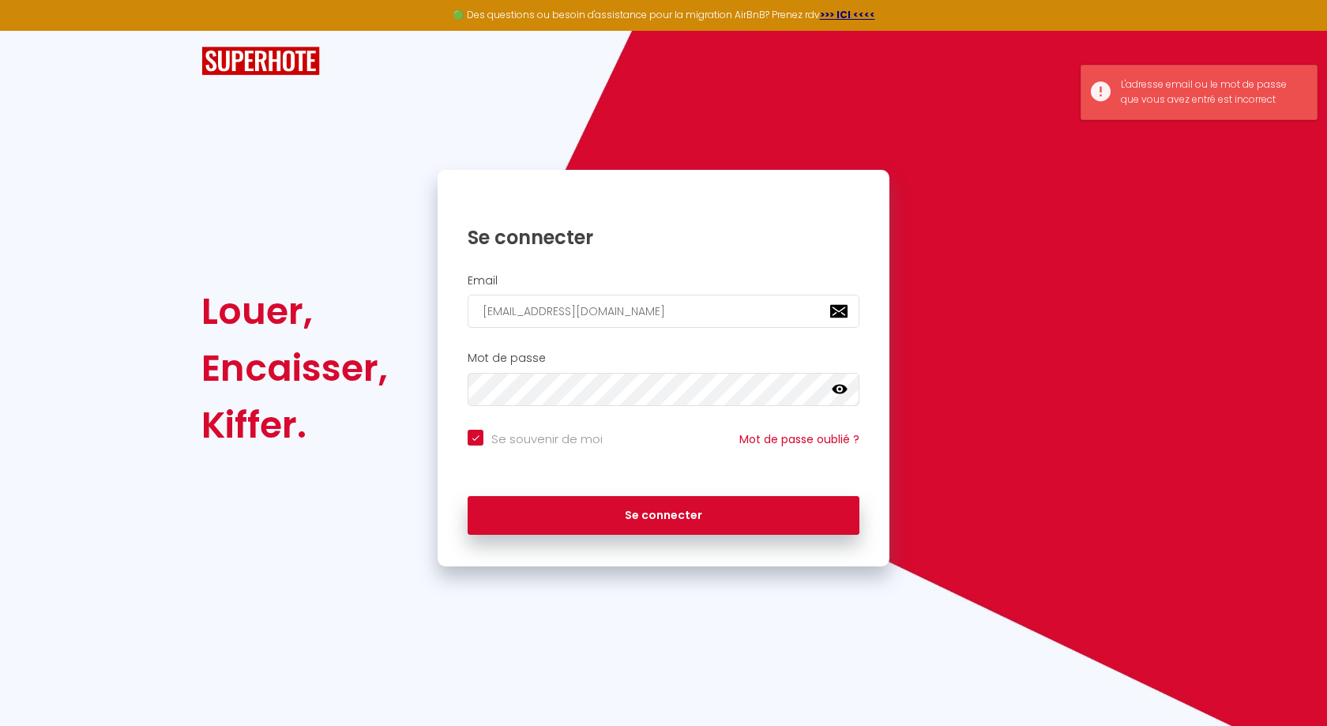
click at [721, 367] on div "Mot de passe false" at bounding box center [663, 379] width 431 height 55
drag, startPoint x: 234, startPoint y: 270, endPoint x: 313, endPoint y: 513, distance: 255.0
click at [313, 513] on div "Louer, Encaisser, Kiffer." at bounding box center [309, 368] width 236 height 397
click at [270, 71] on img at bounding box center [260, 61] width 118 height 29
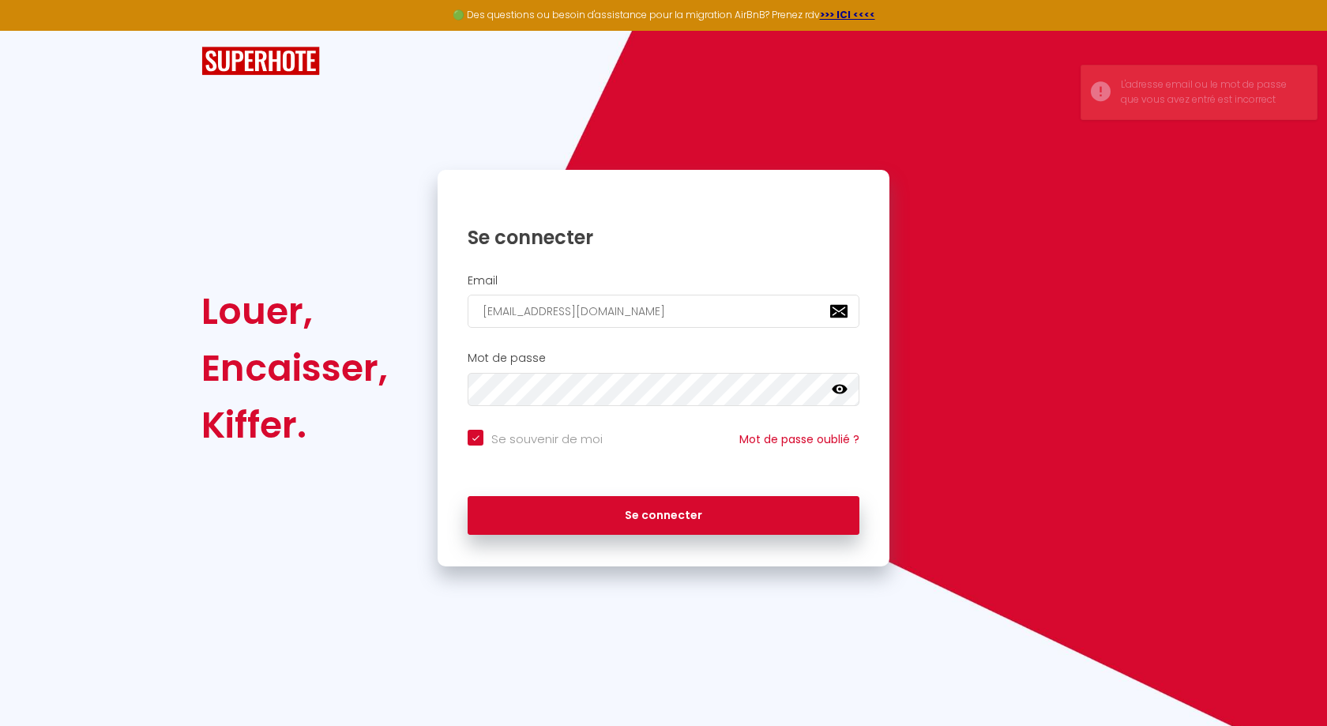
click at [272, 59] on img at bounding box center [260, 61] width 118 height 29
